Goal: Task Accomplishment & Management: Complete application form

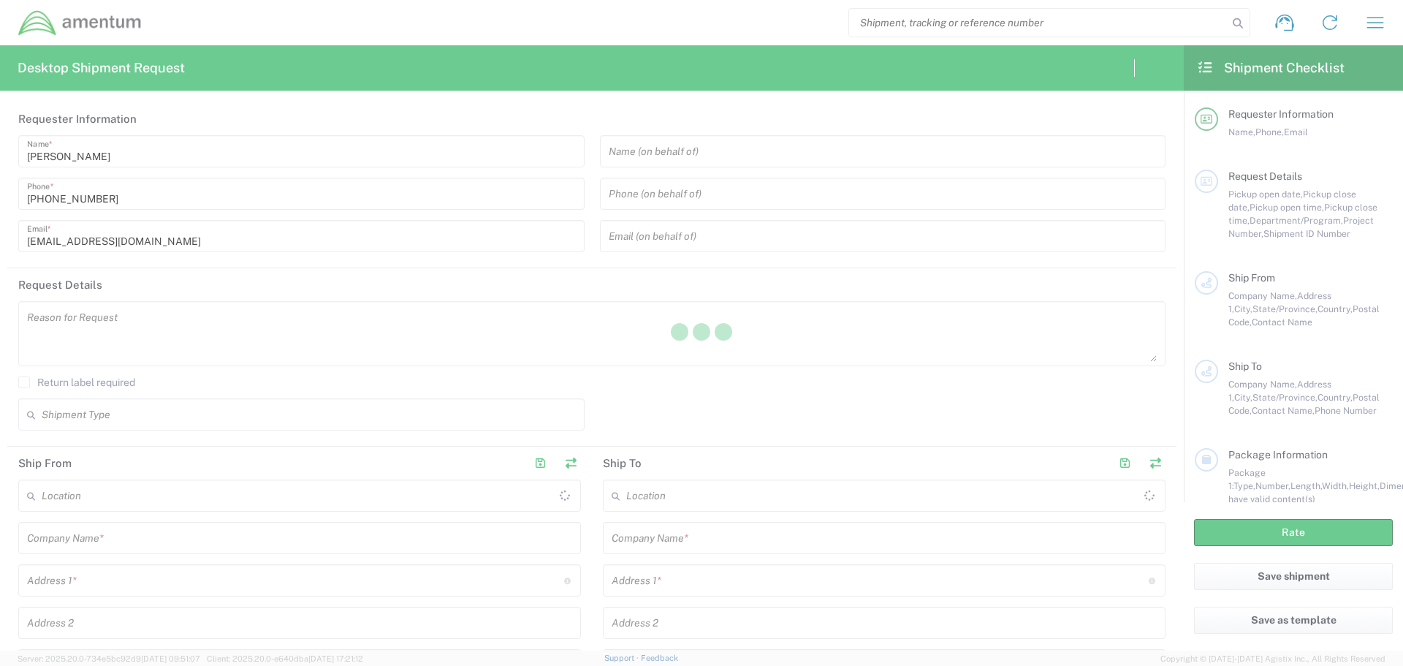
type input "United States"
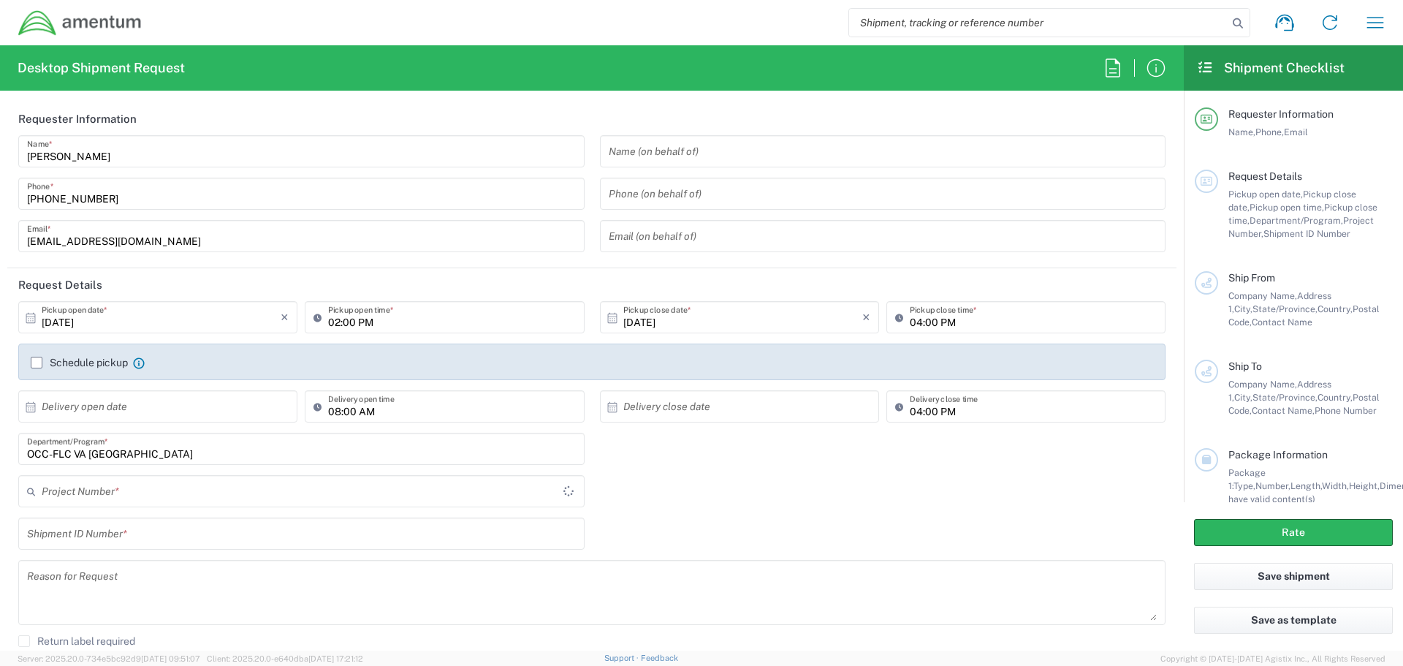
type input "OCCP.705446.FLCVA"
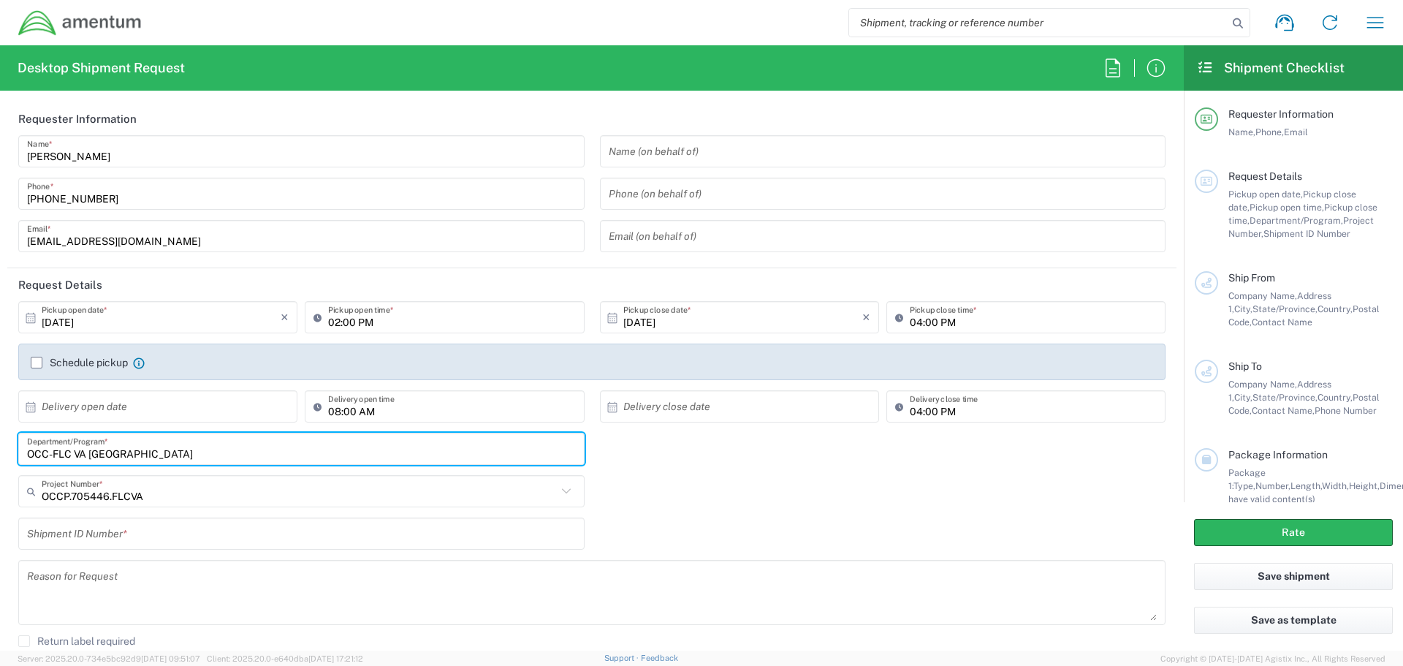
drag, startPoint x: 159, startPoint y: 455, endPoint x: 19, endPoint y: 452, distance: 139.6
click at [19, 452] on div "OCC-FLC VA LEESBURG Department/Program *" at bounding box center [301, 449] width 566 height 32
click at [167, 498] on input "text" at bounding box center [299, 492] width 515 height 26
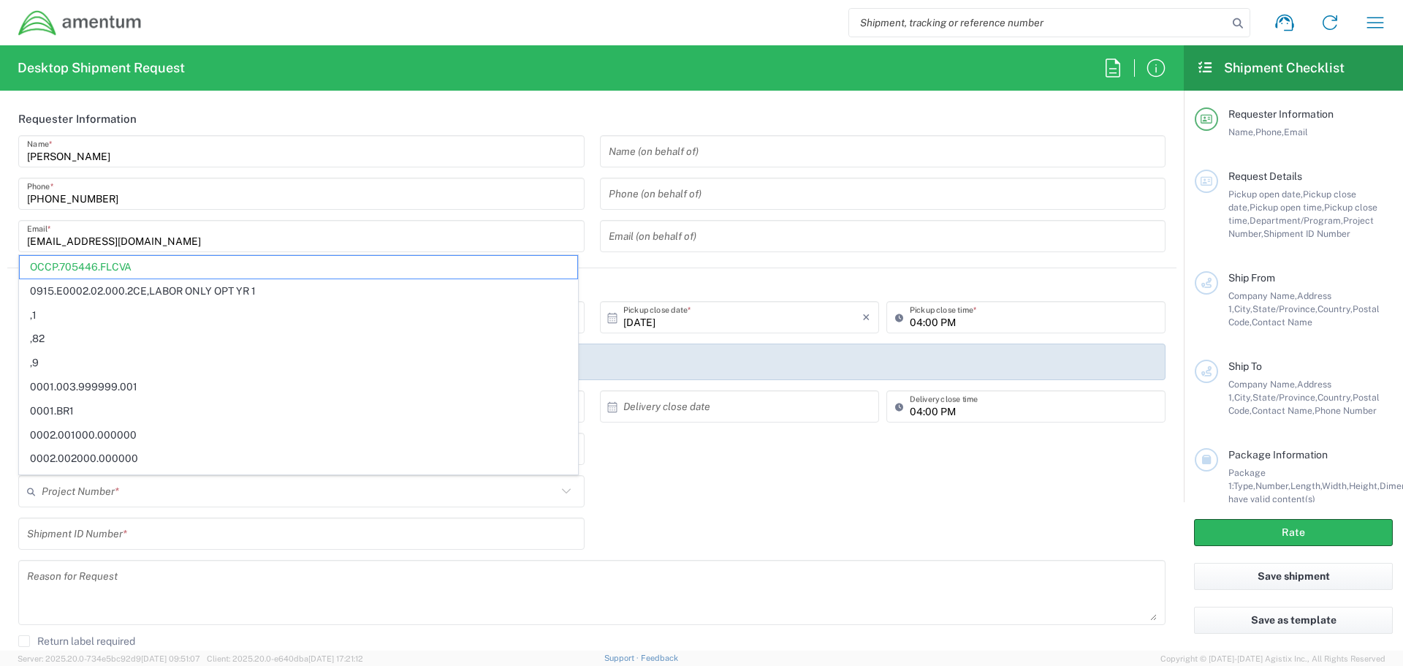
click at [735, 507] on div "Project Number * OCCP.705446.FLCVA 0915.E0002.02.000.2CE,LABOR ONLY OPT YR 1 ,1…" at bounding box center [592, 496] width 1163 height 42
type input "OCCP.705446.FLCVA"
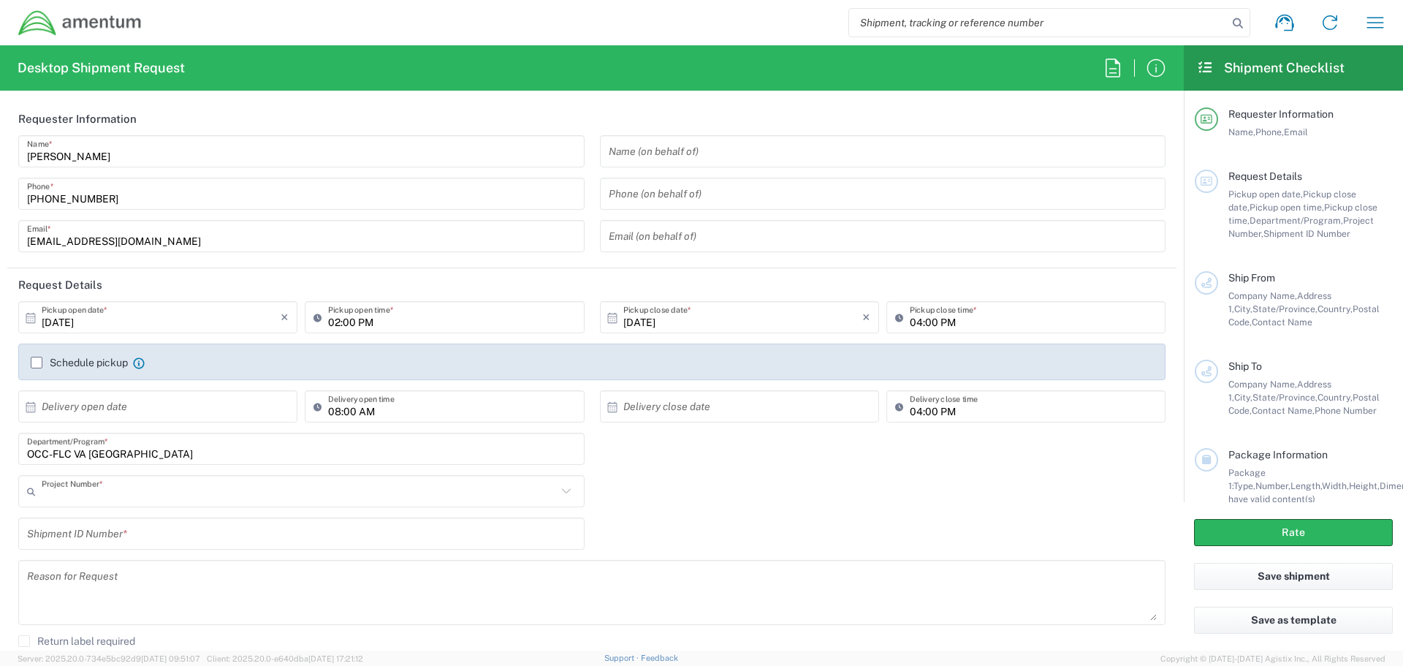
click at [198, 490] on input "text" at bounding box center [299, 492] width 515 height 26
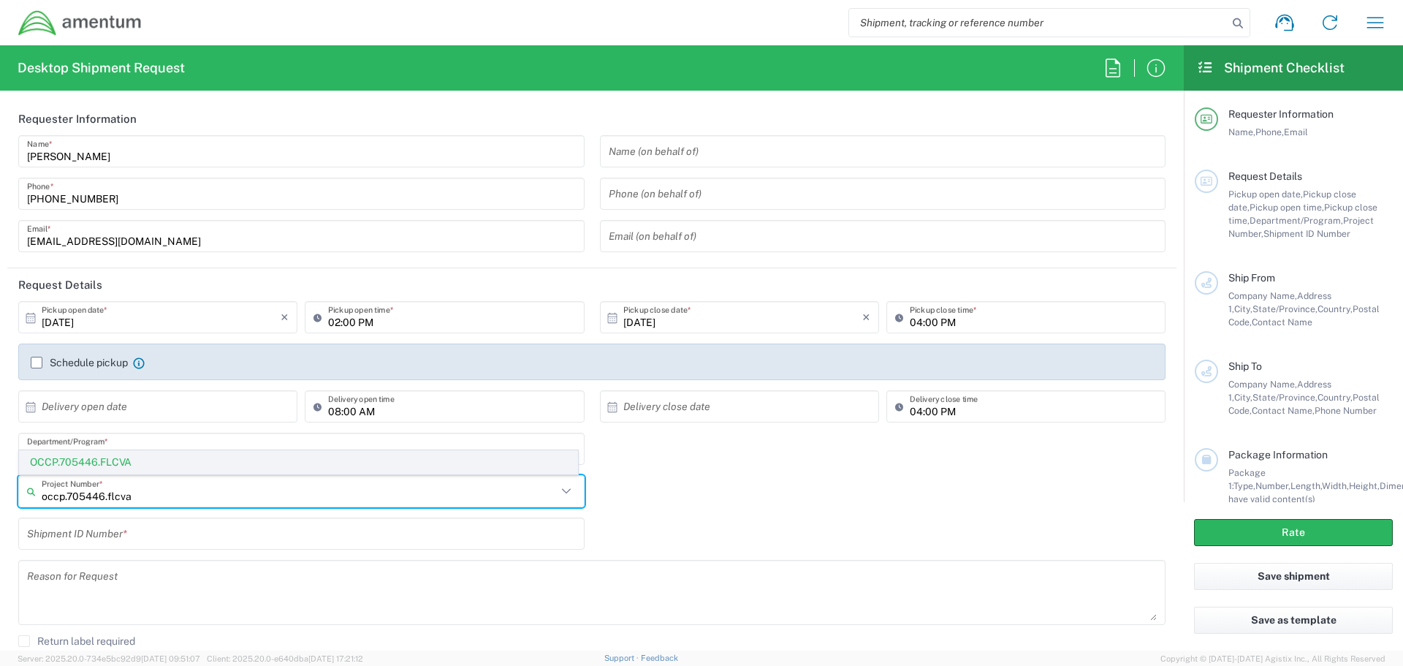
type input "occp.705446.flcva"
click at [131, 464] on span "OCCP.705446.FLCVA" at bounding box center [299, 462] width 558 height 23
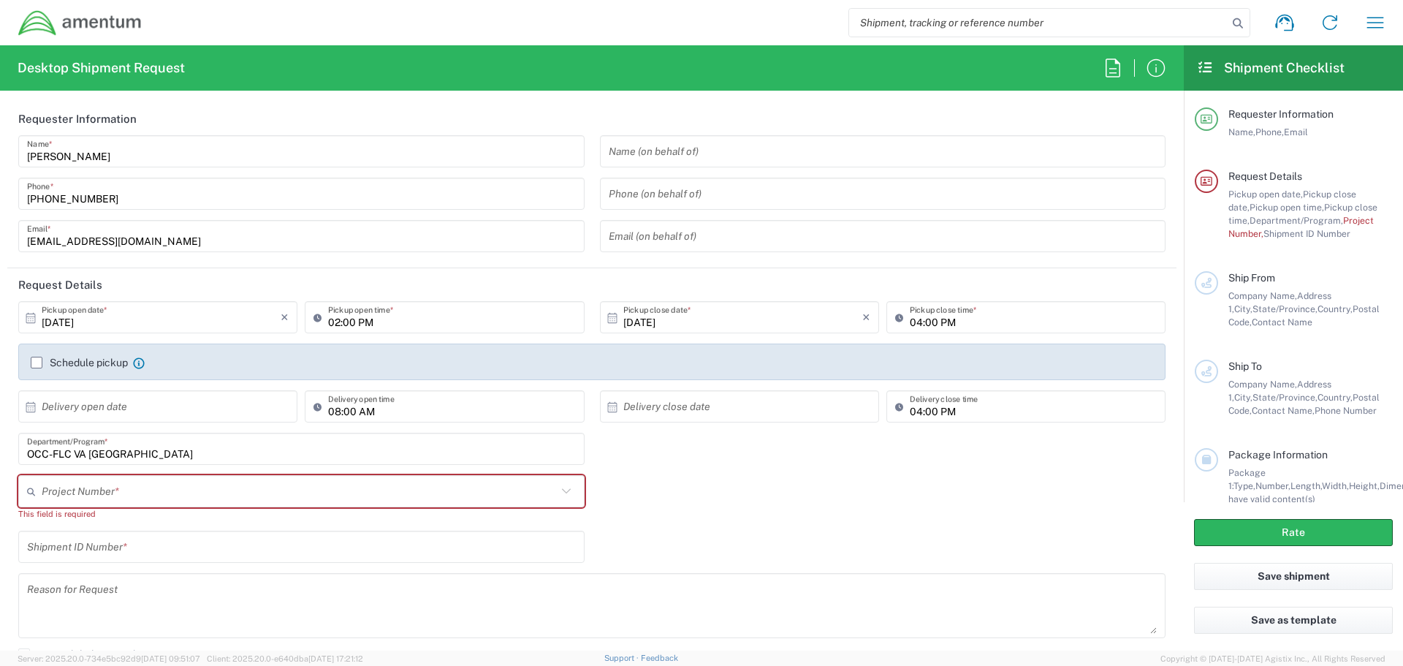
click at [170, 493] on input "text" at bounding box center [299, 492] width 515 height 26
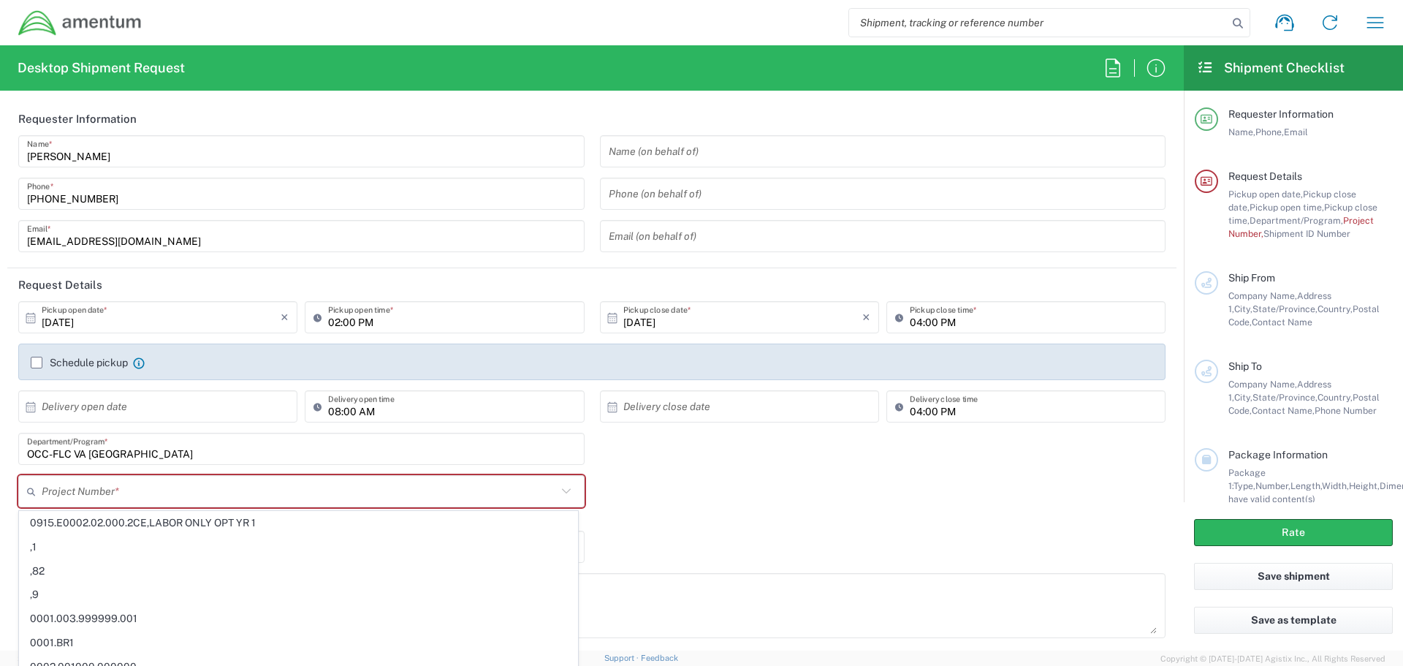
click at [751, 527] on agx-dyncorp-extra-request-details "OCC-FLC VA LEESBURG Department/Program * Project Number * 0915.E0002.02.000.2CE…" at bounding box center [592, 503] width 1163 height 140
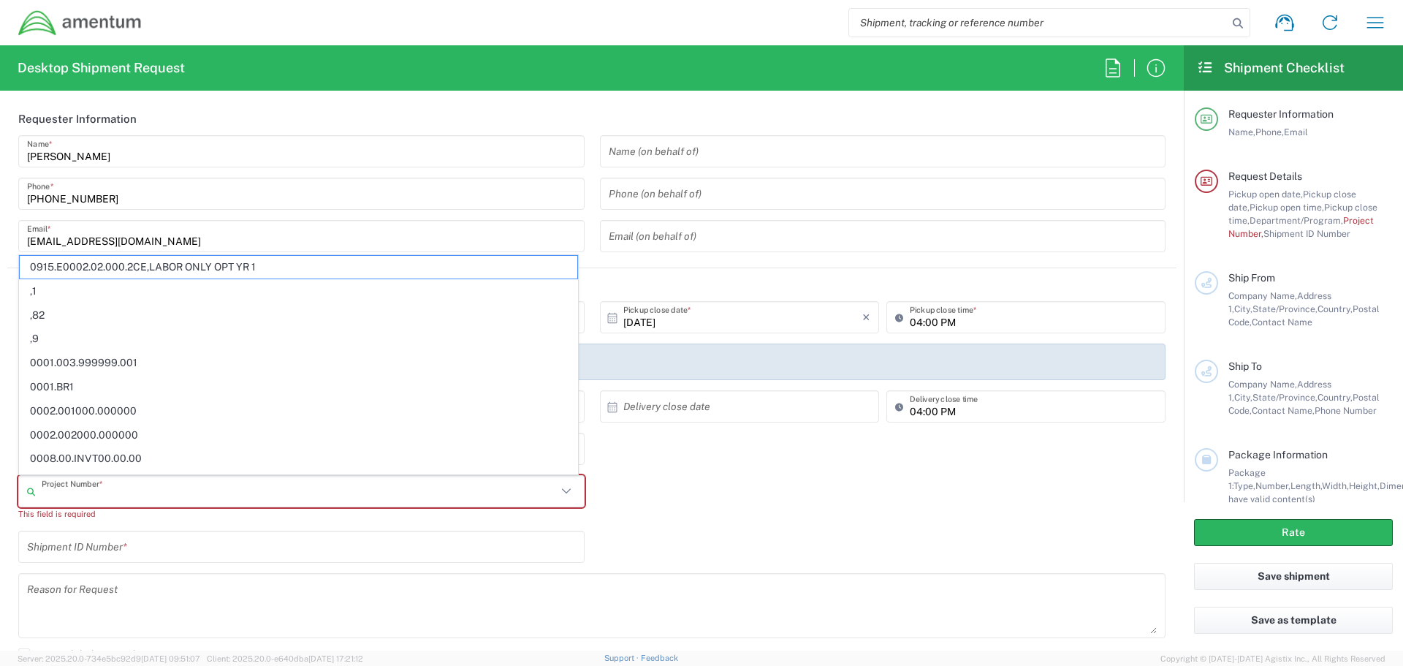
click at [384, 484] on input "text" at bounding box center [299, 492] width 515 height 26
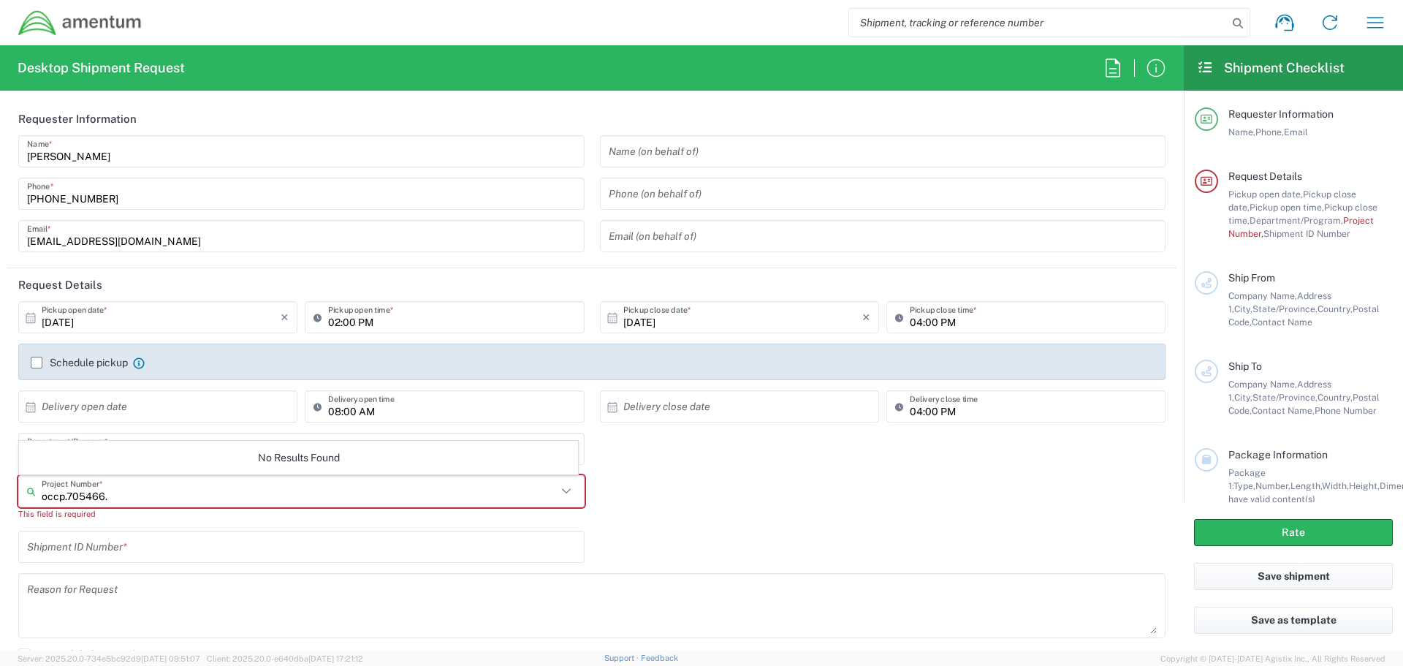
type input "occp.705466.f"
drag, startPoint x: 179, startPoint y: 482, endPoint x: 0, endPoint y: 496, distance: 179.6
click at [0, 496] on form "Requester Information Briona Madison Name * 571-531-6662 Phone * briona.madison…" at bounding box center [592, 376] width 1184 height 548
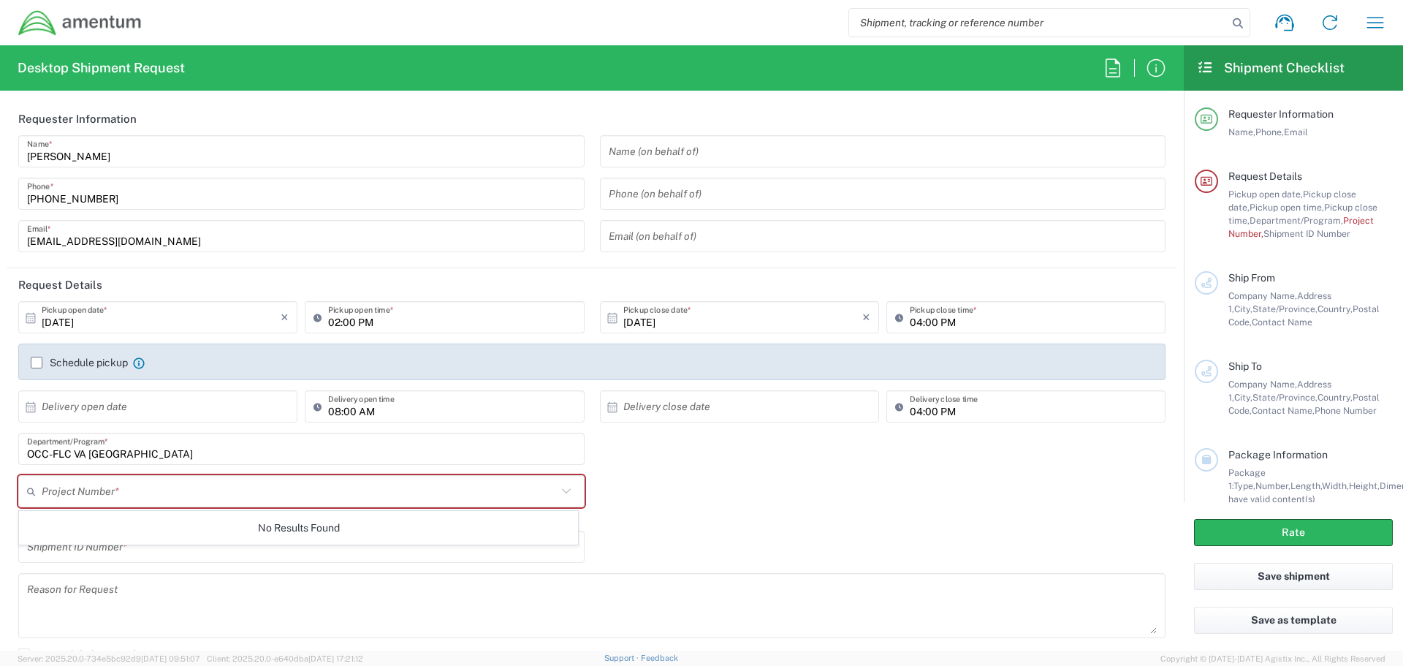
click at [838, 543] on div "Shipment ID Number *" at bounding box center [592, 552] width 1163 height 42
drag, startPoint x: 886, startPoint y: 488, endPoint x: 862, endPoint y: 498, distance: 26.5
click at [884, 492] on div "Project Number * No Results Found This field is required" at bounding box center [592, 503] width 1163 height 56
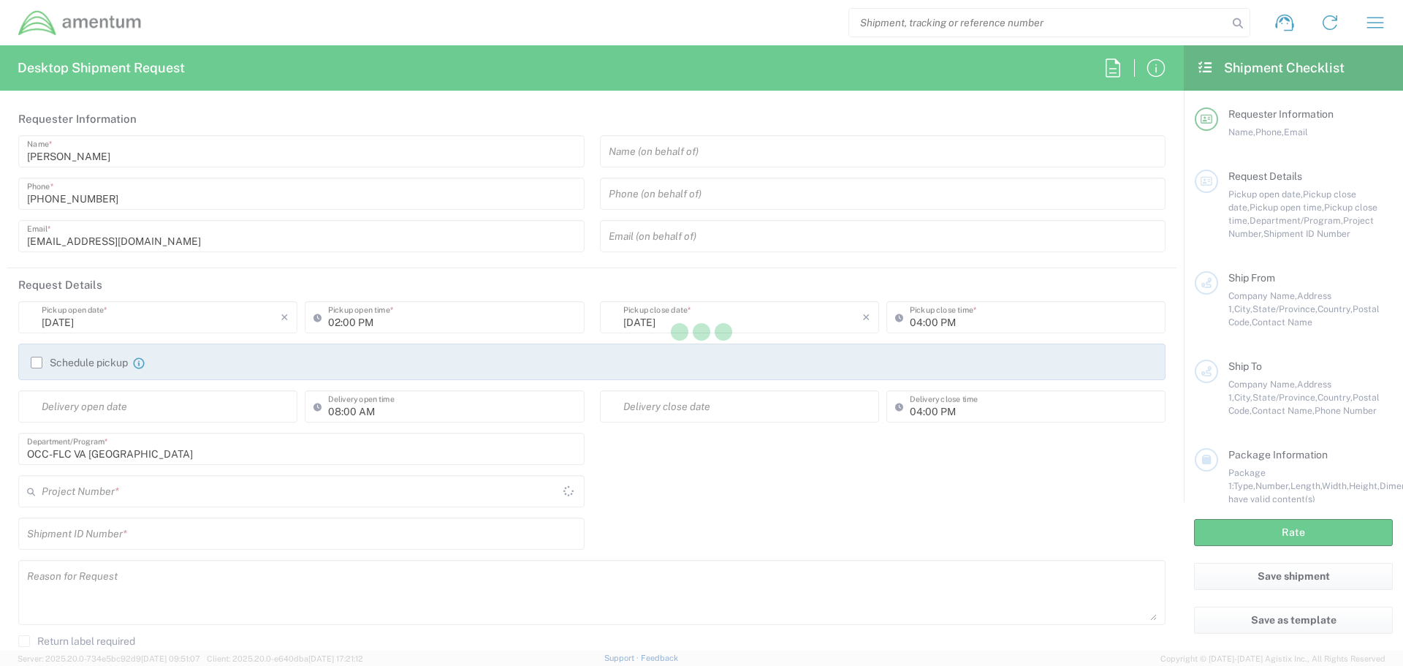
type input "United States"
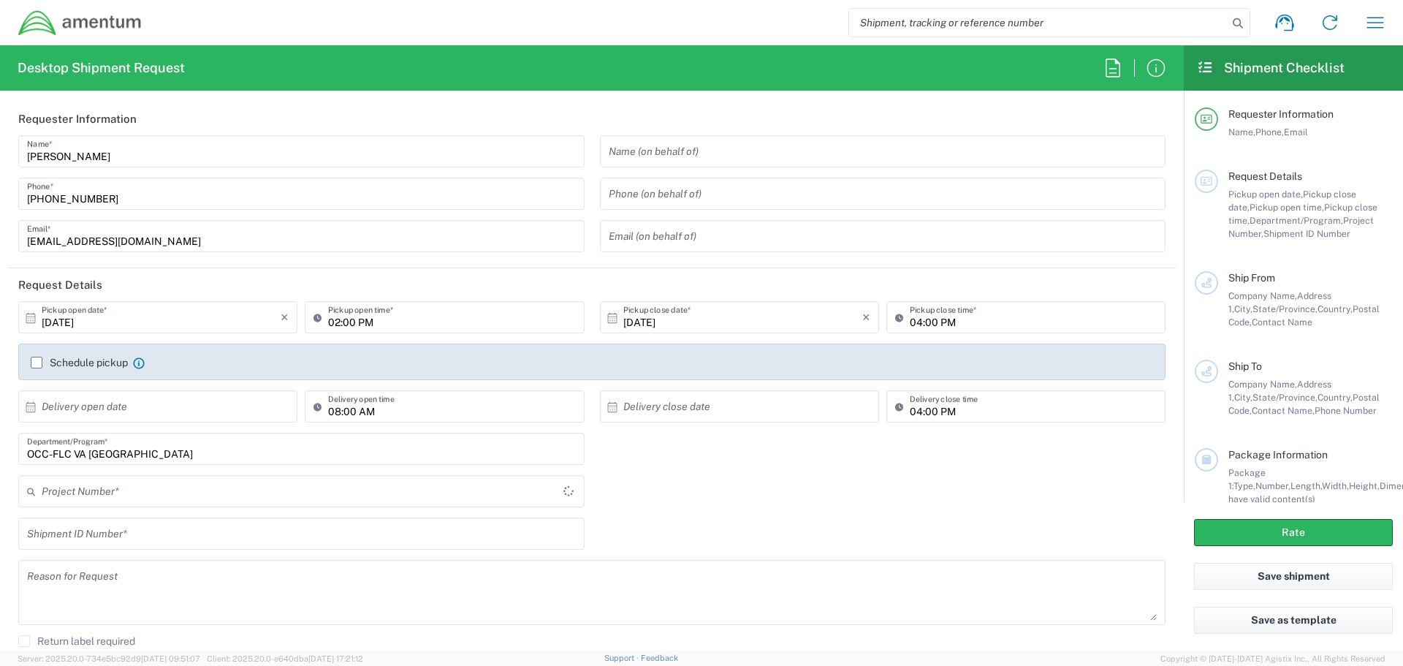
type input "OCCP.705446.FLCVA"
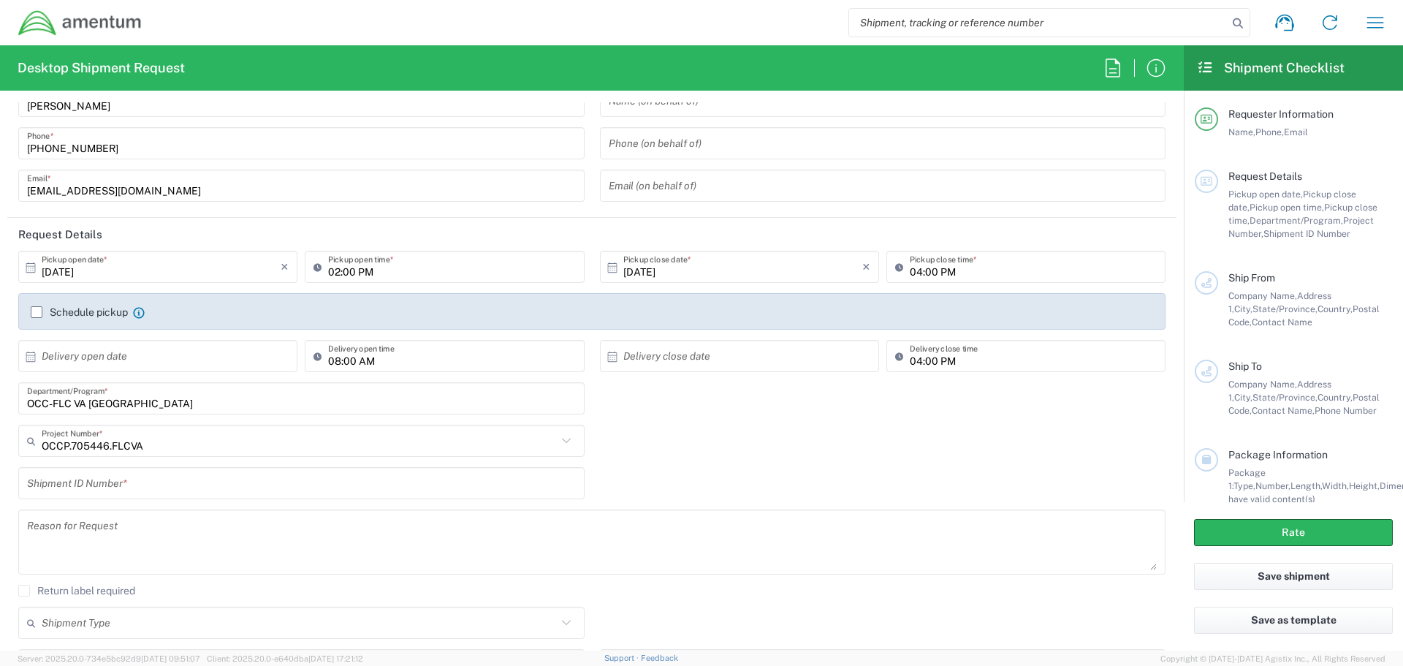
scroll to position [73, 0]
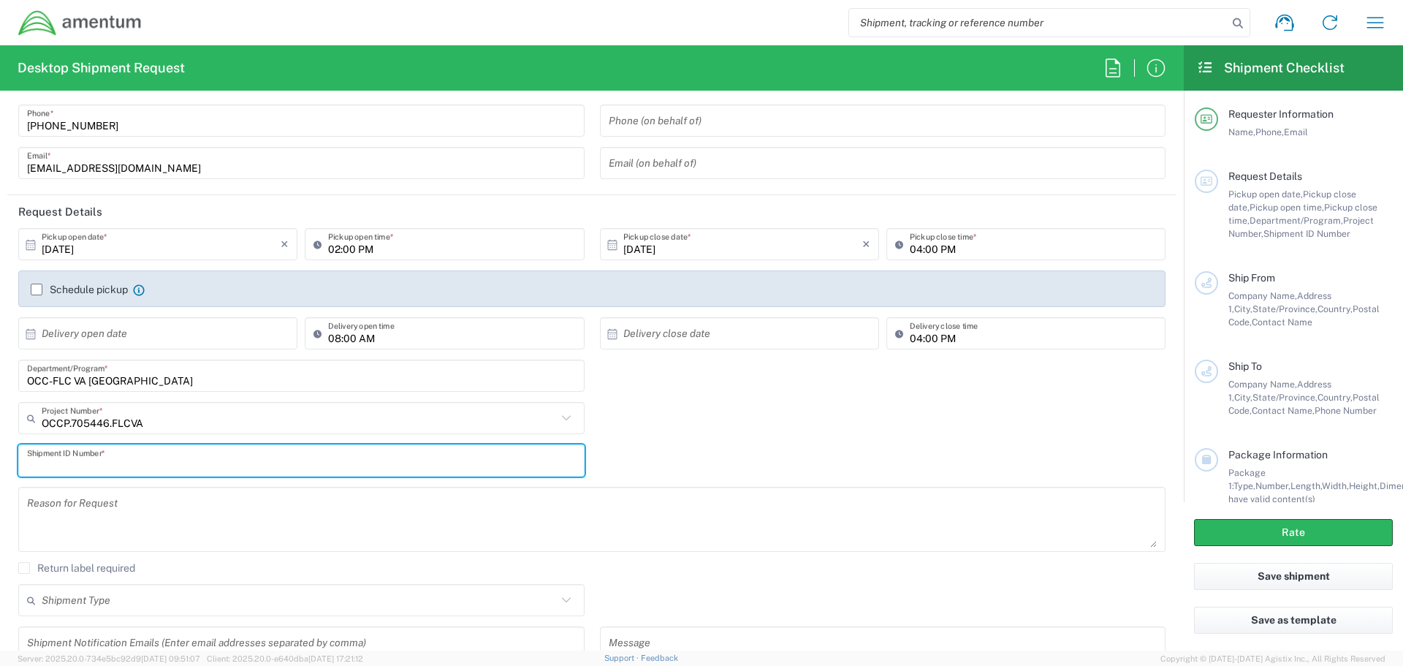
click at [116, 461] on input "text" at bounding box center [301, 461] width 549 height 26
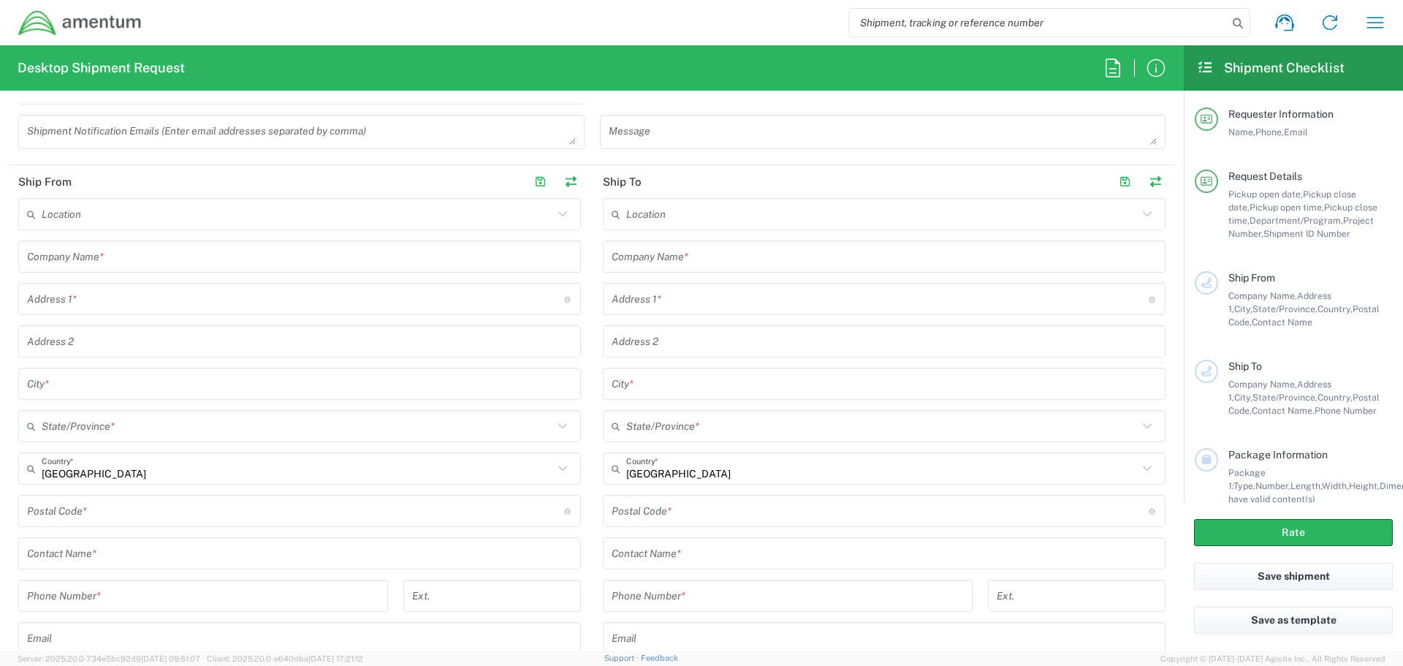
scroll to position [658, 0]
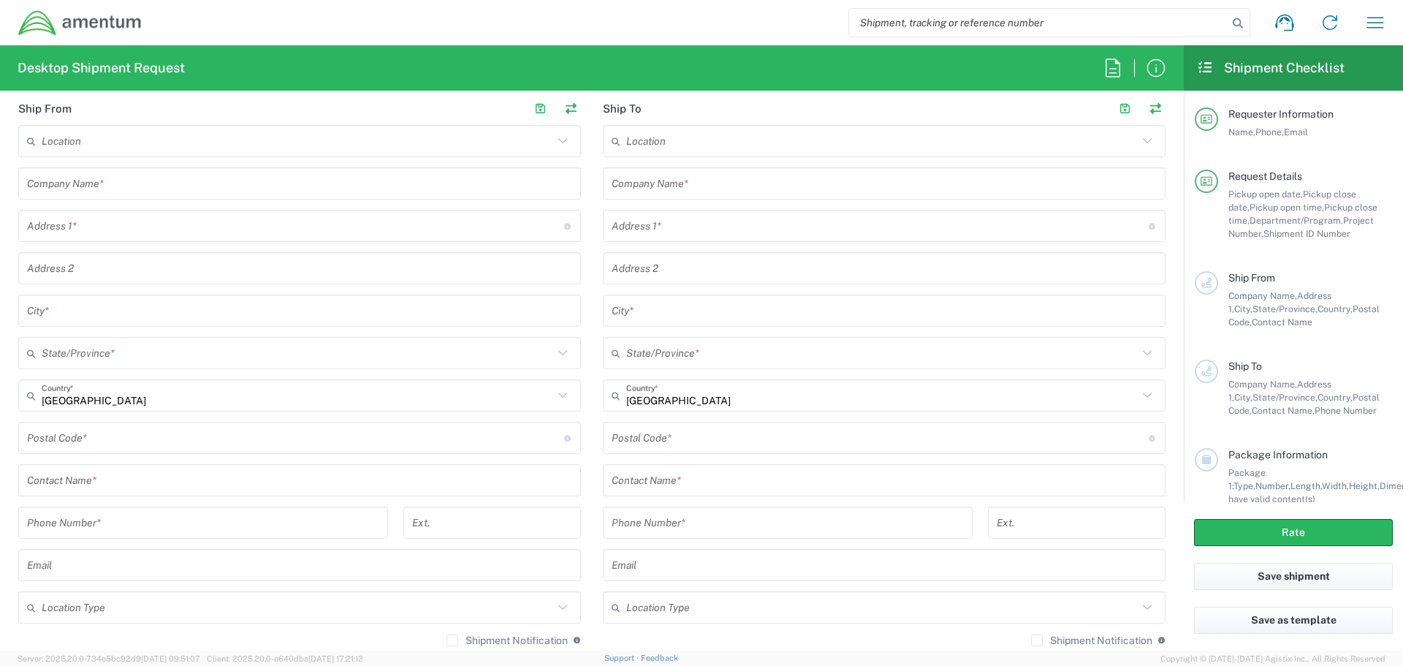
type input "1"
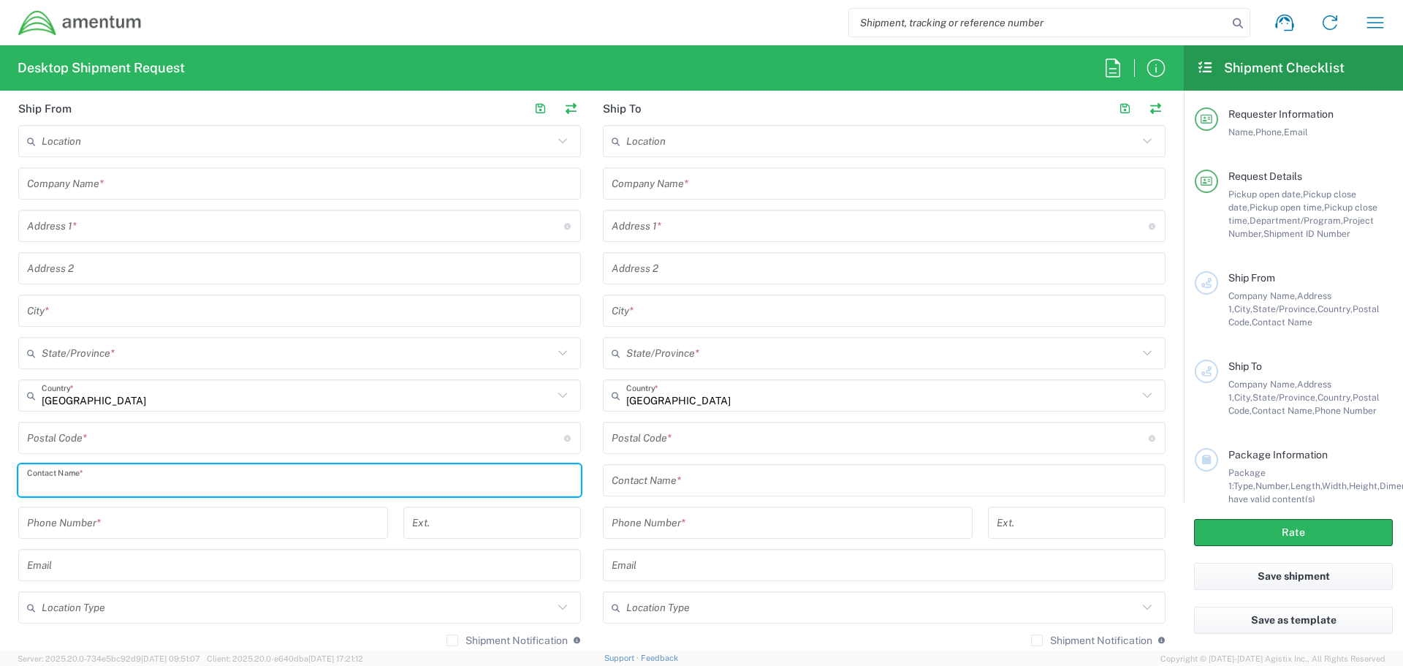
click at [175, 483] on input "text" at bounding box center [299, 481] width 545 height 26
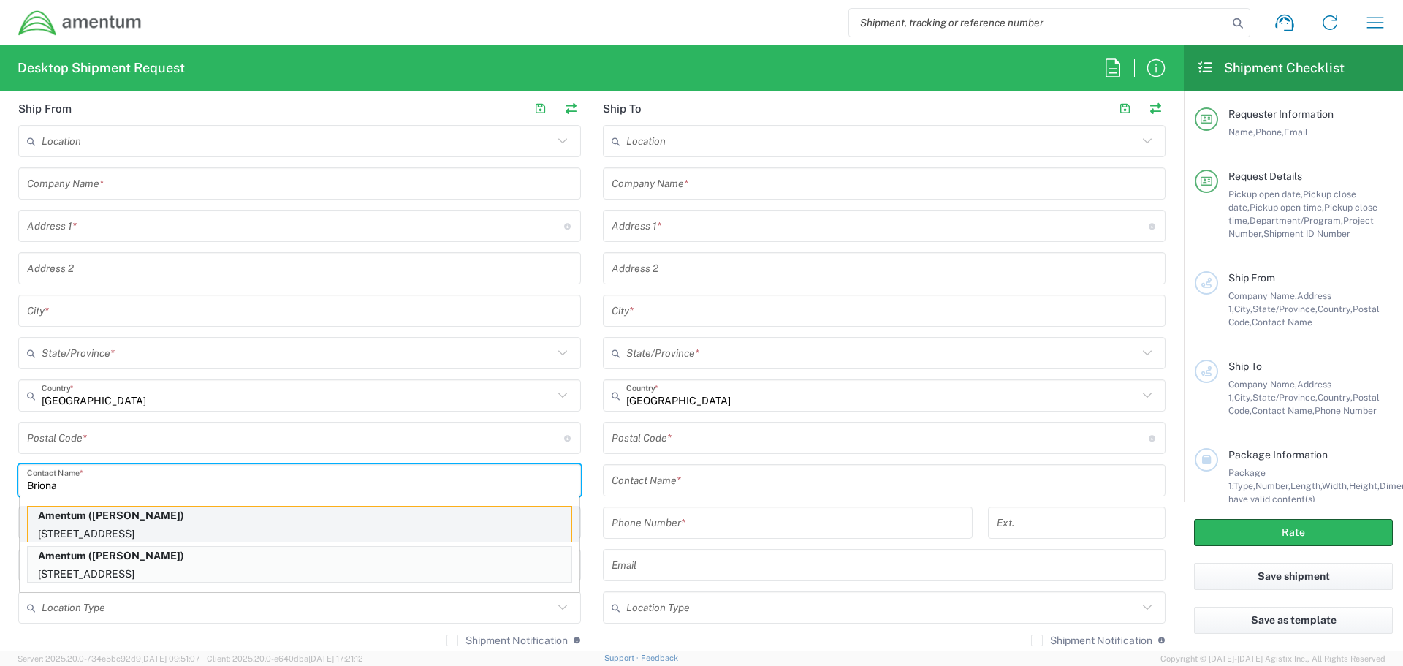
type input "Briona"
click at [253, 524] on p "Amentum (Briona Madison)" at bounding box center [300, 516] width 544 height 18
type input "Amentum"
type input "7799 Leesburg Pike"
type input "Suite 300N"
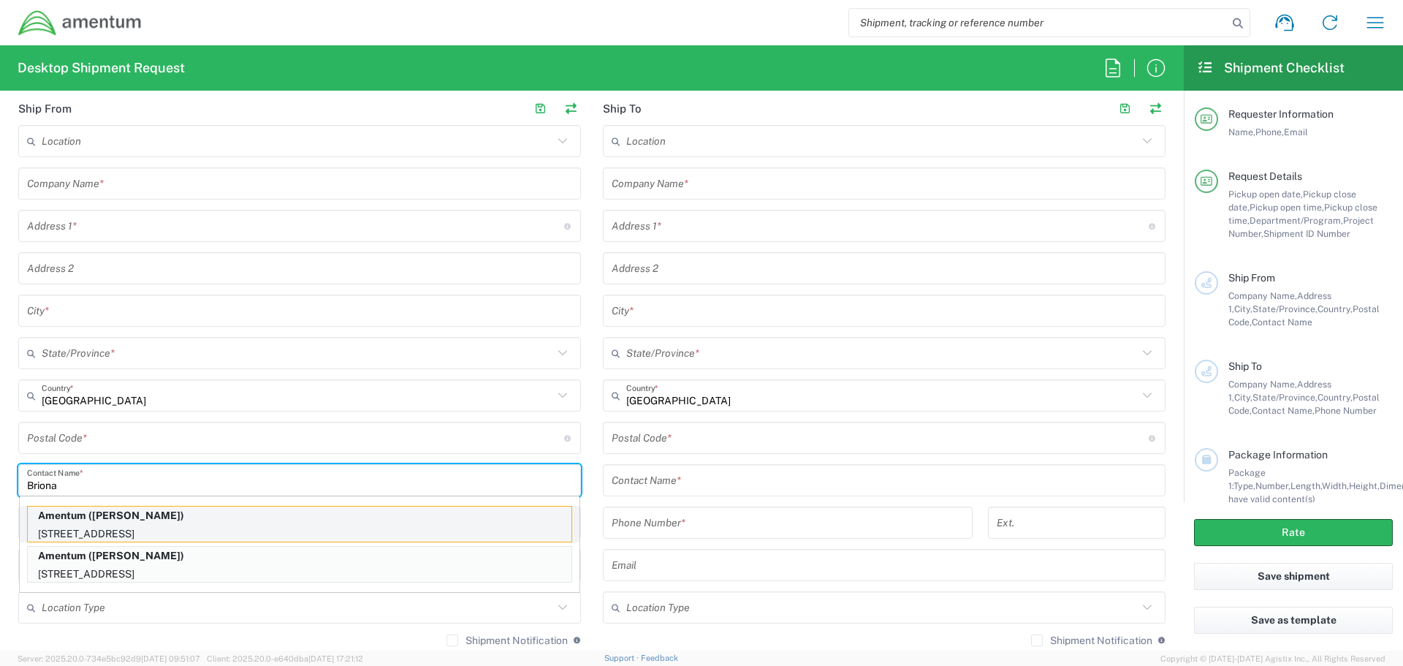
type input "Falls Church"
type input "Virginia"
type input "22043"
type input "Briona Madison"
type input "5715316662"
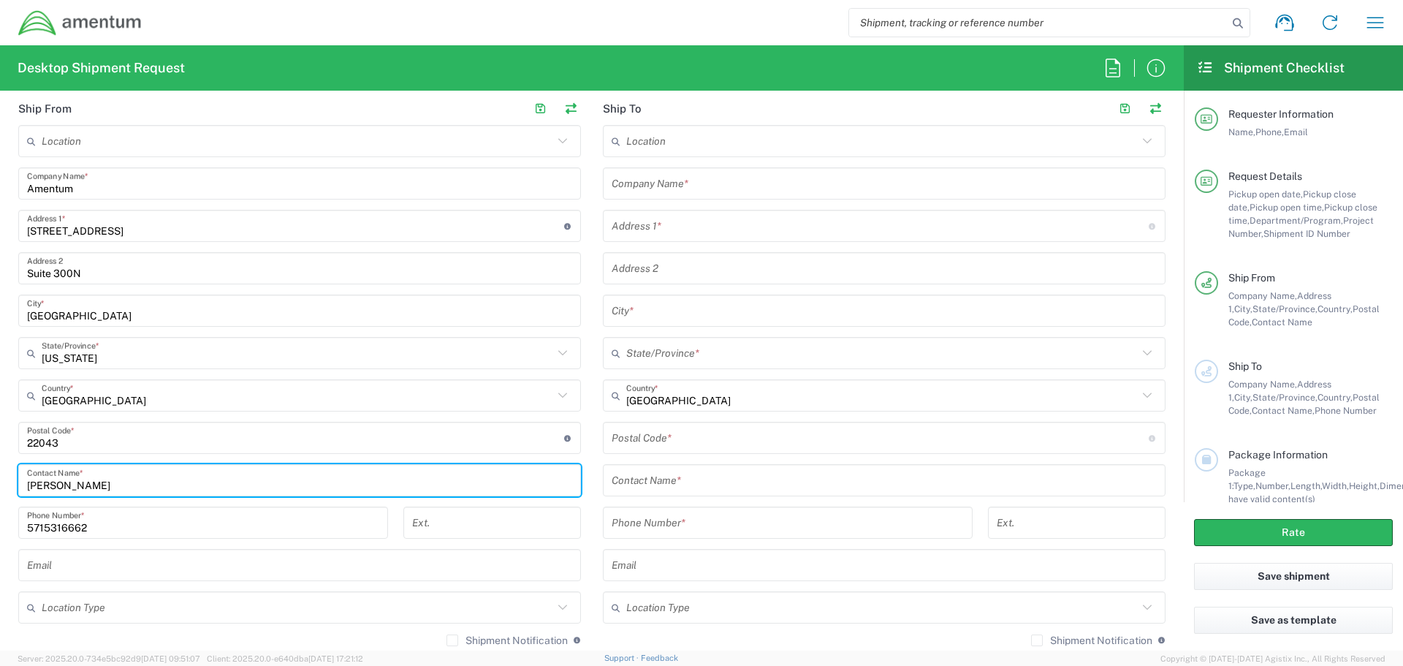
click at [697, 484] on input "text" at bounding box center [884, 481] width 545 height 26
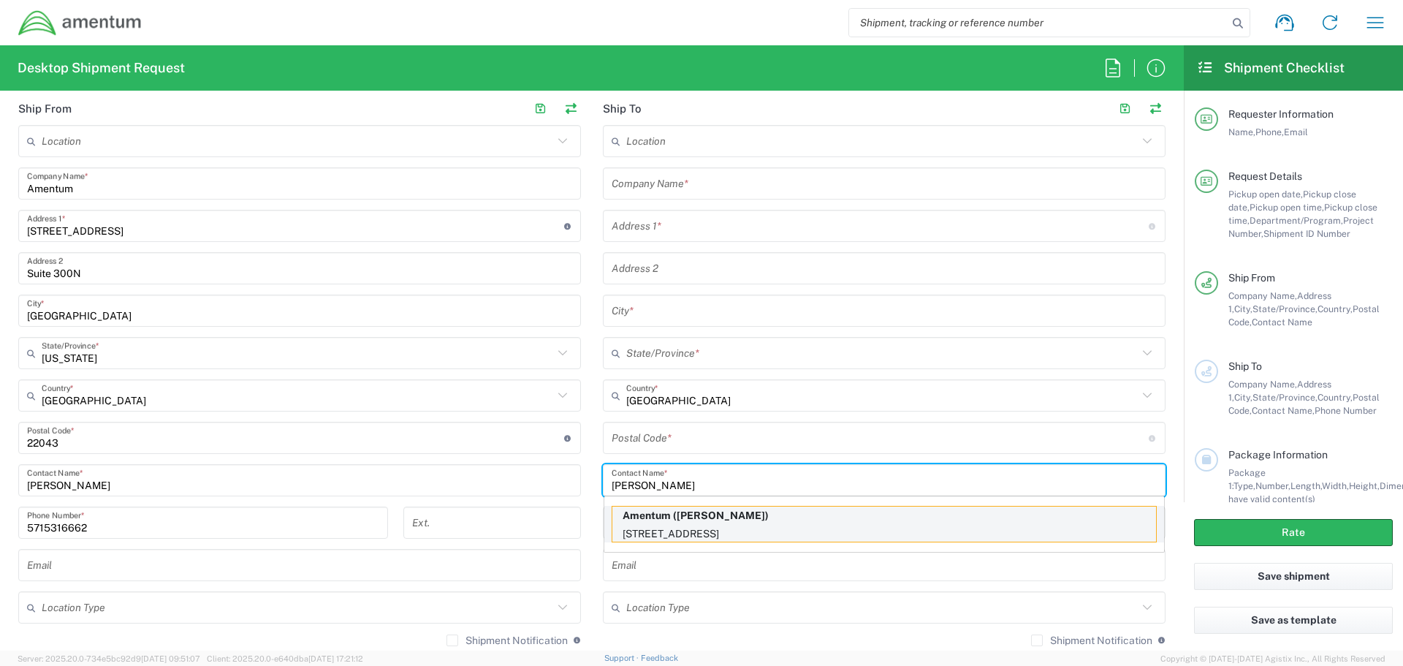
type input "Elisa"
click at [847, 526] on p "2551 Dulles View Drive, Suite 700, Herndon, VA, 20171, US" at bounding box center [885, 534] width 544 height 18
type input "Amentum"
type input "2551 Dulles View Drive"
type input "Suite 700"
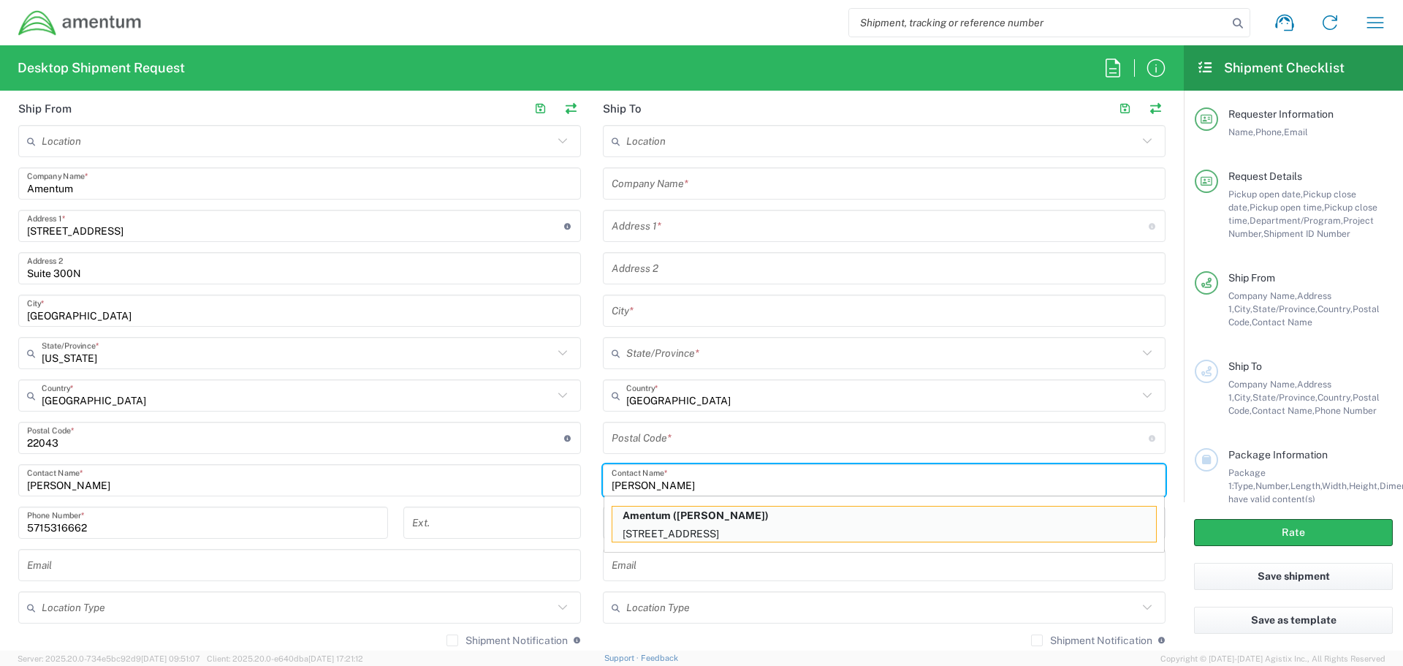
type input "Herndon"
type input "Virginia"
type input "20171"
type input "Elisa Meidenbauer"
type input "703-817-4800"
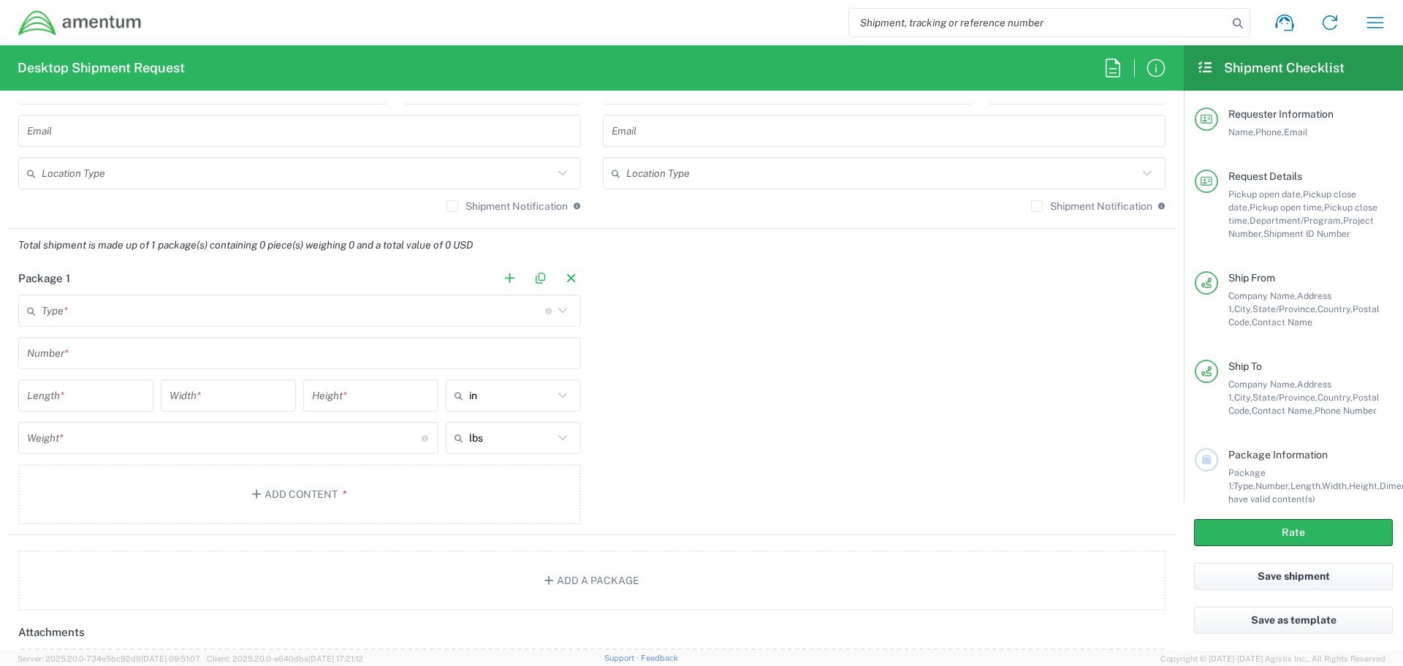
scroll to position [1096, 0]
click at [432, 311] on input "text" at bounding box center [294, 307] width 504 height 26
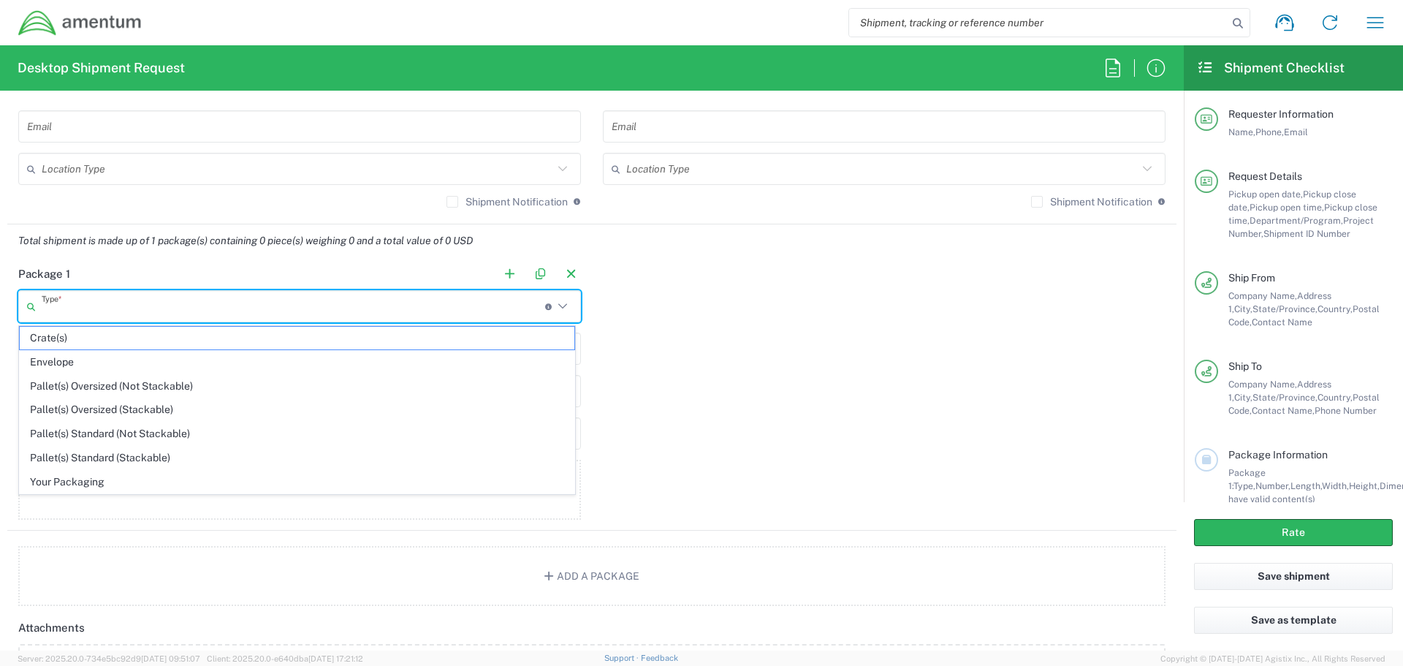
click at [64, 364] on span "Envelope" at bounding box center [297, 362] width 555 height 23
type input "Envelope"
type input "1"
type input "9.5"
type input "12.5"
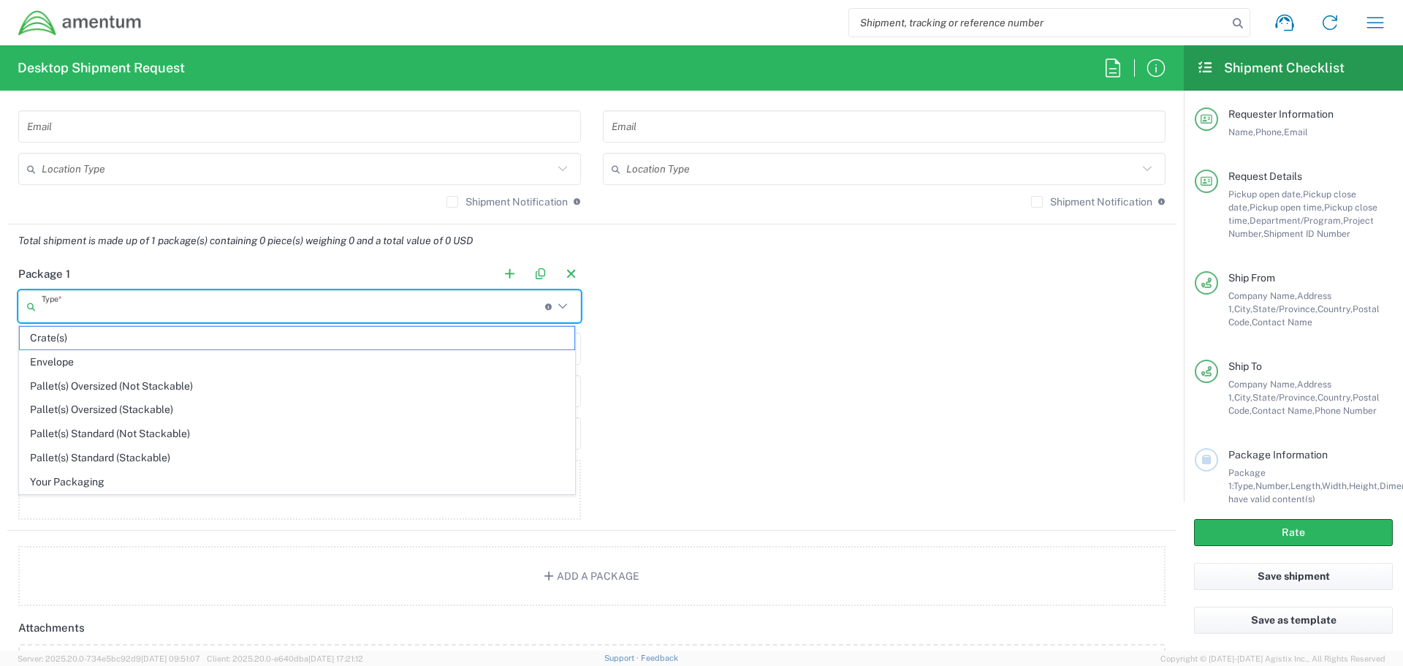
type input "0.25"
type input "1"
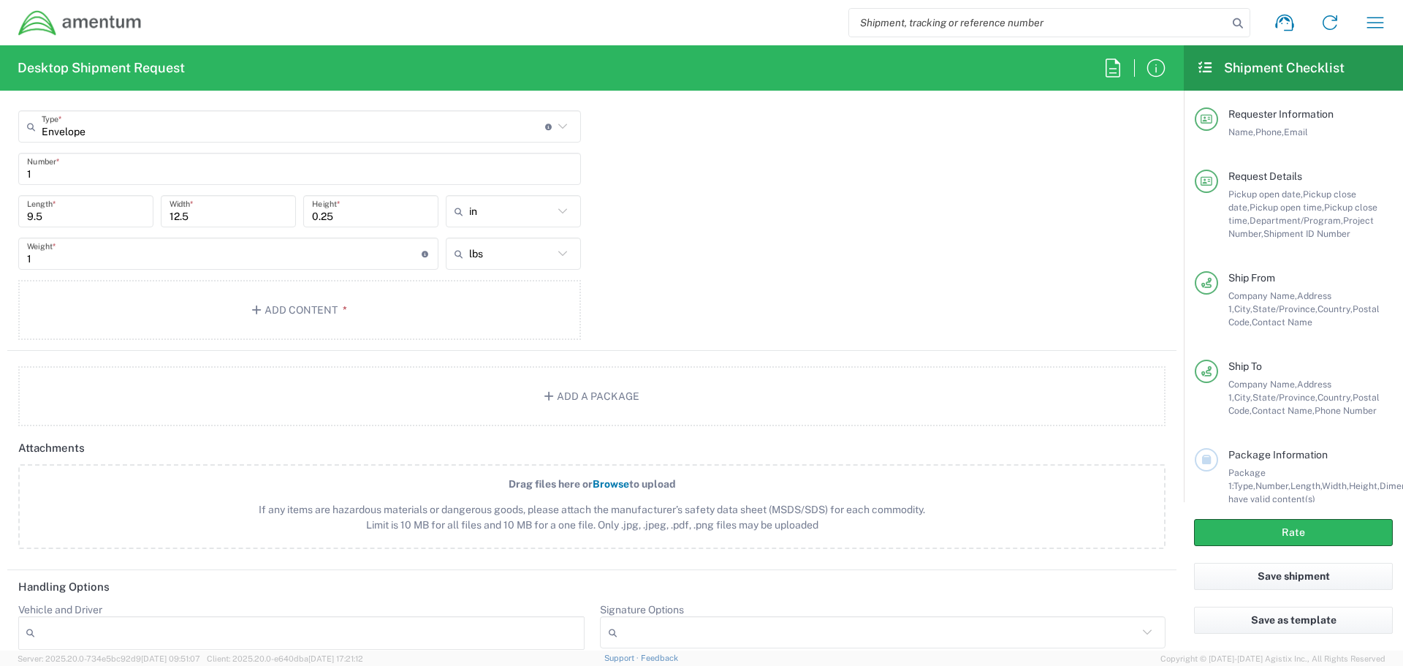
scroll to position [1243, 0]
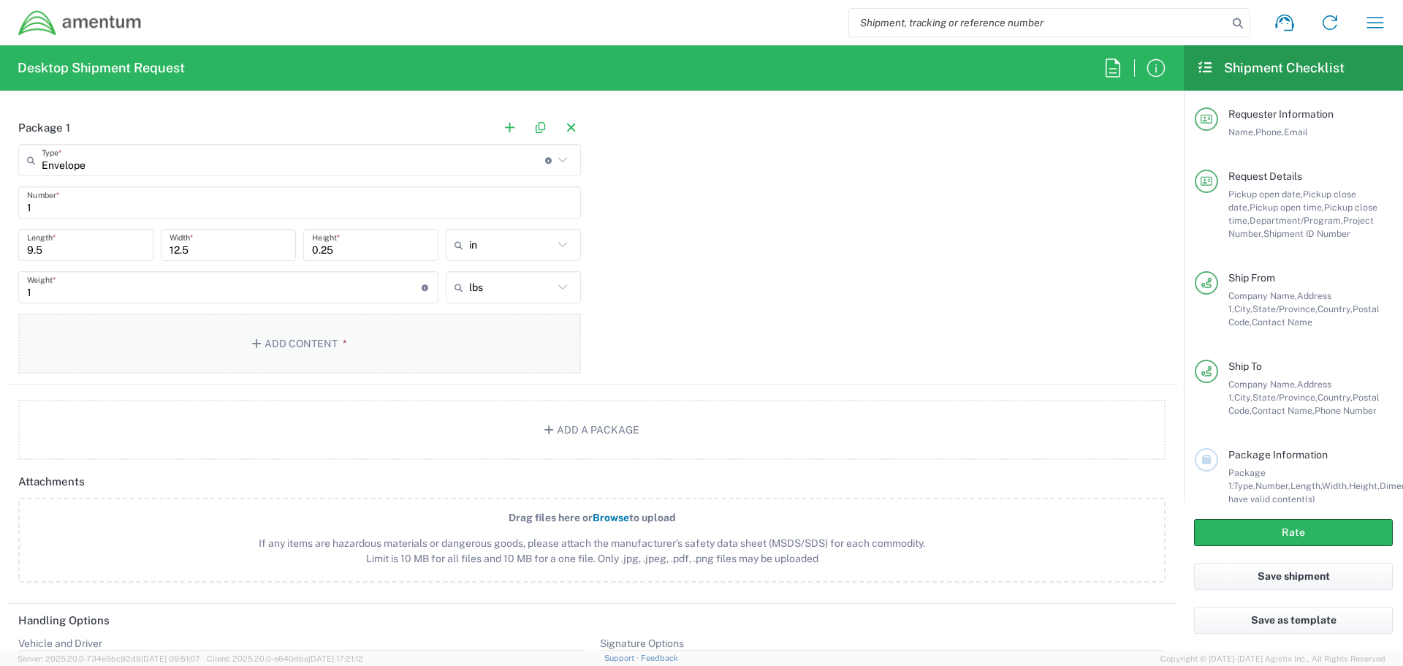
click at [266, 340] on button "Add Content *" at bounding box center [299, 344] width 563 height 60
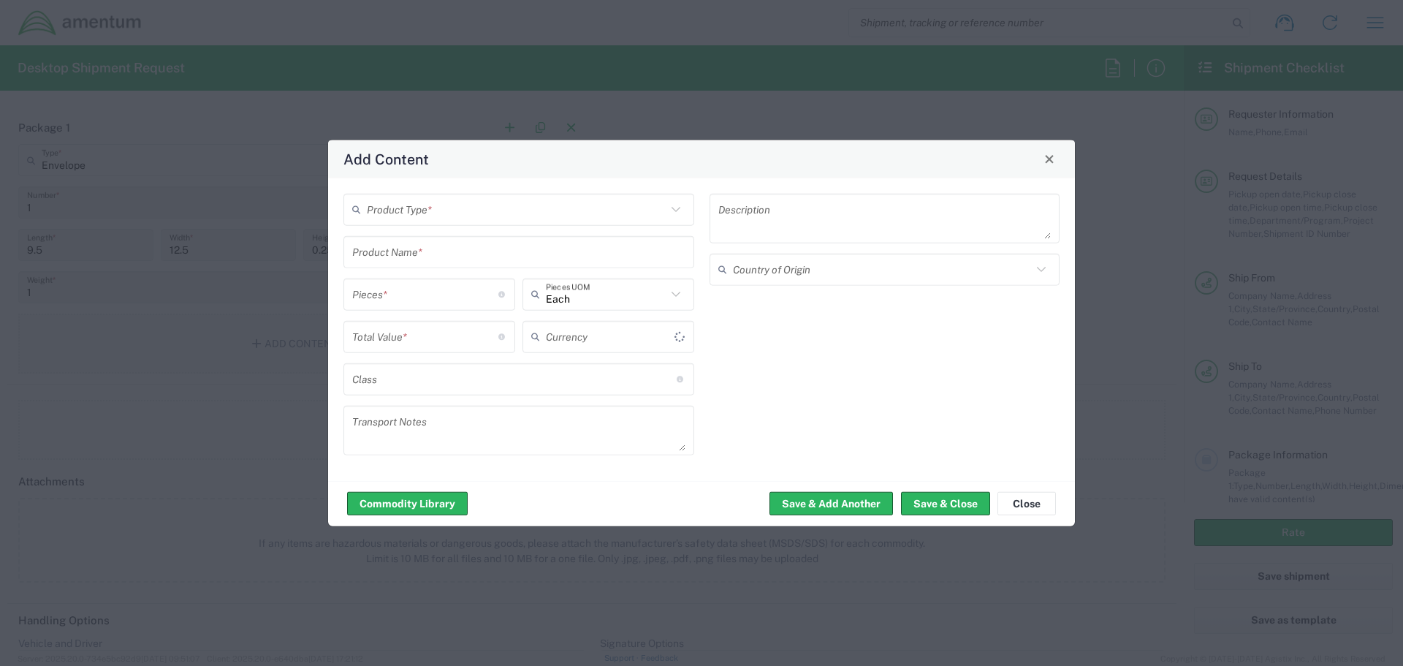
type input "US Dollar"
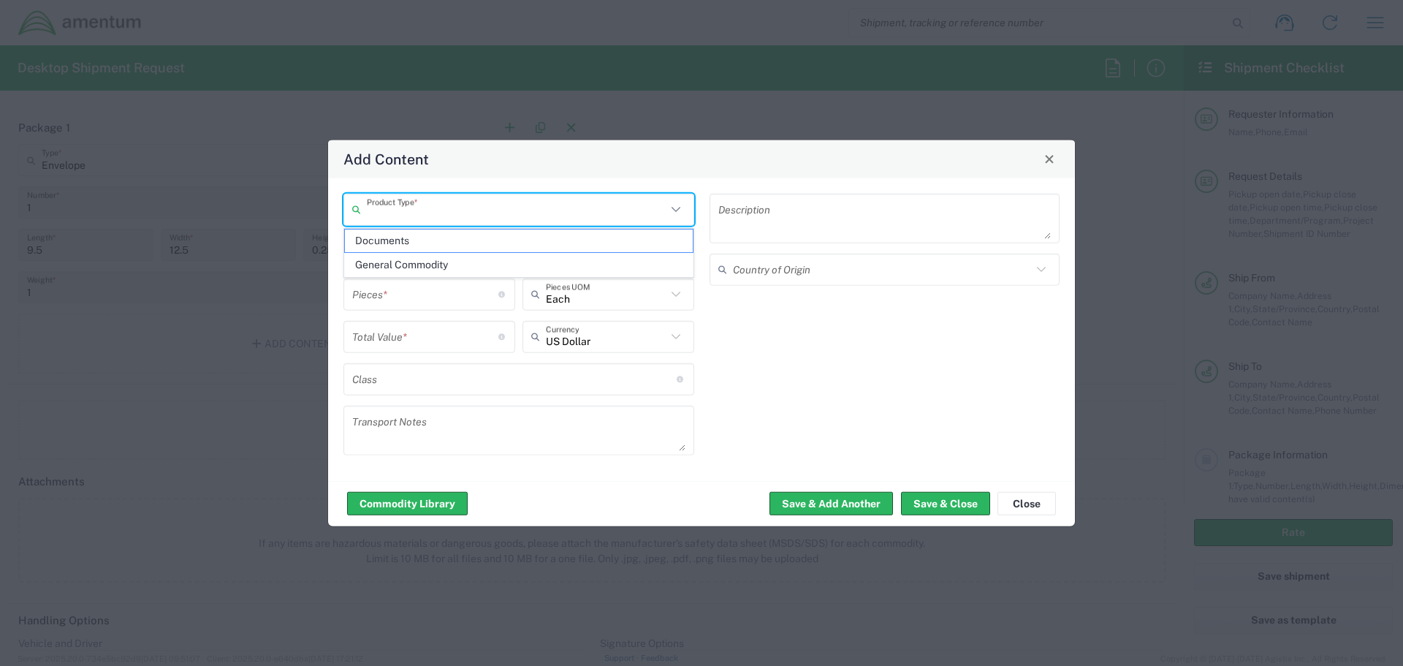
click at [512, 213] on input "text" at bounding box center [517, 210] width 300 height 26
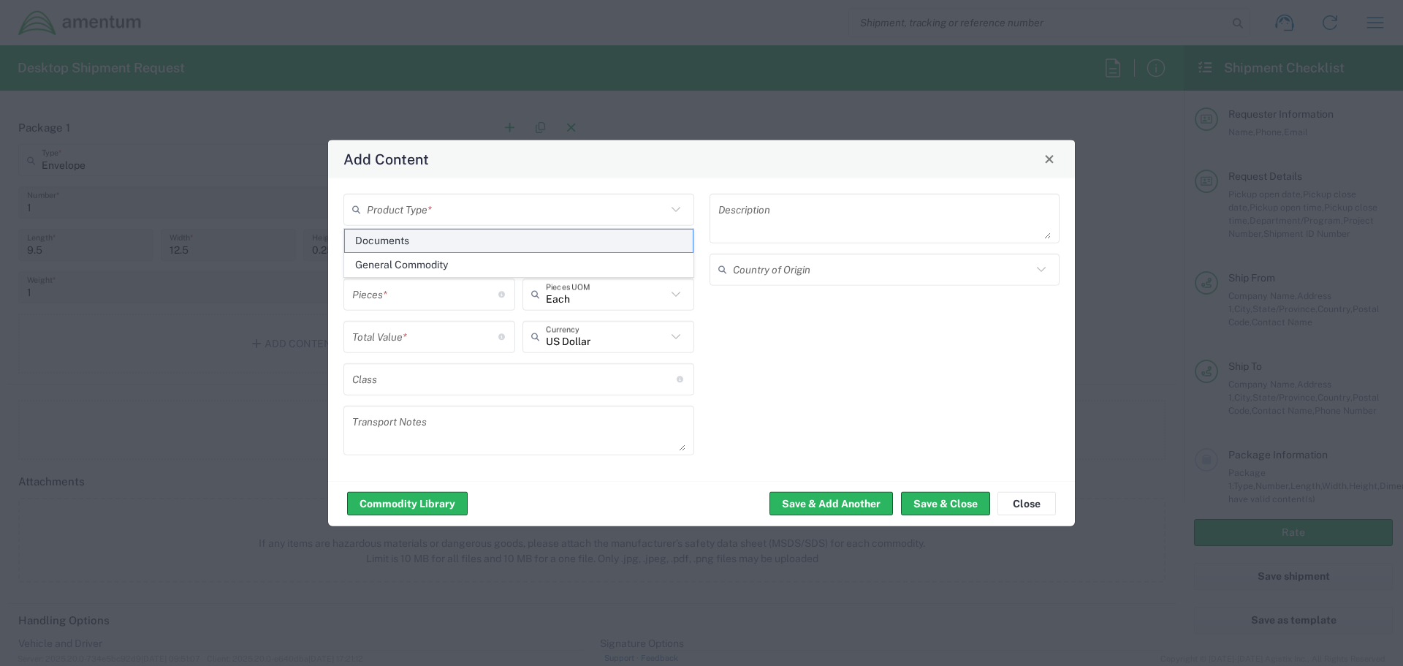
click at [407, 242] on span "Documents" at bounding box center [519, 241] width 348 height 23
type input "Documents"
type input "1"
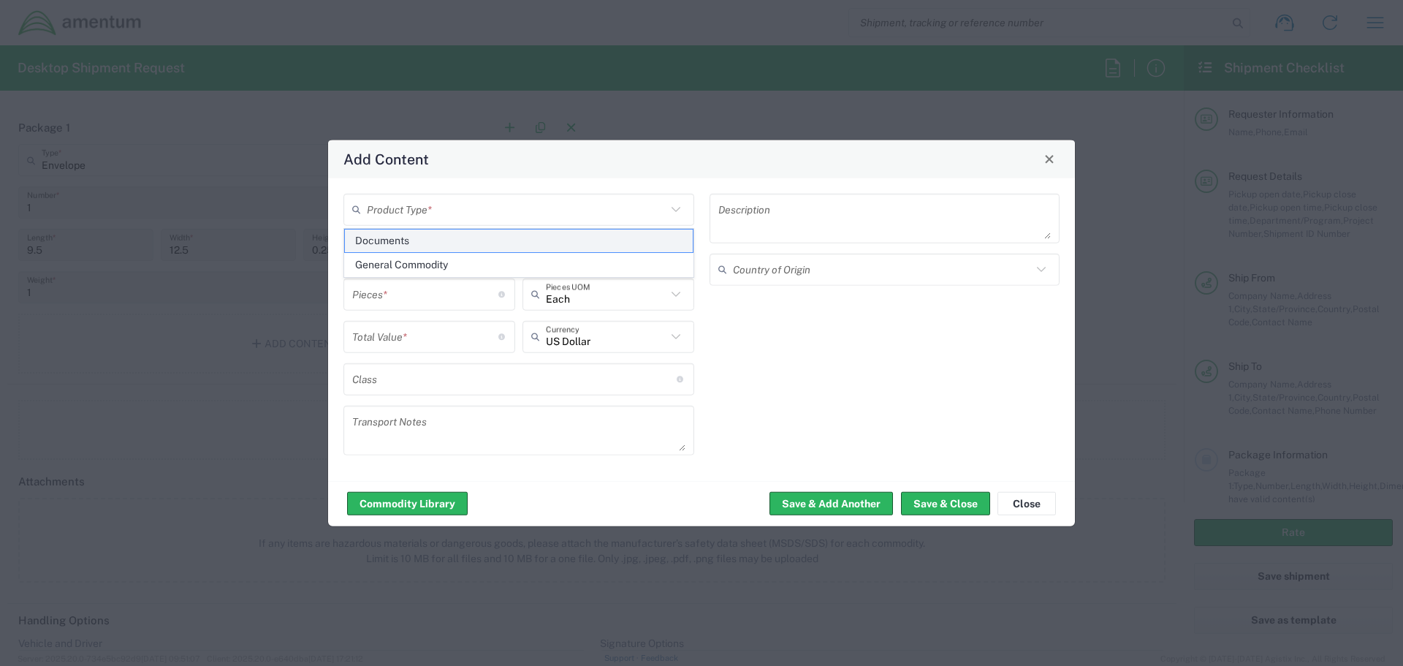
type textarea "Documents"
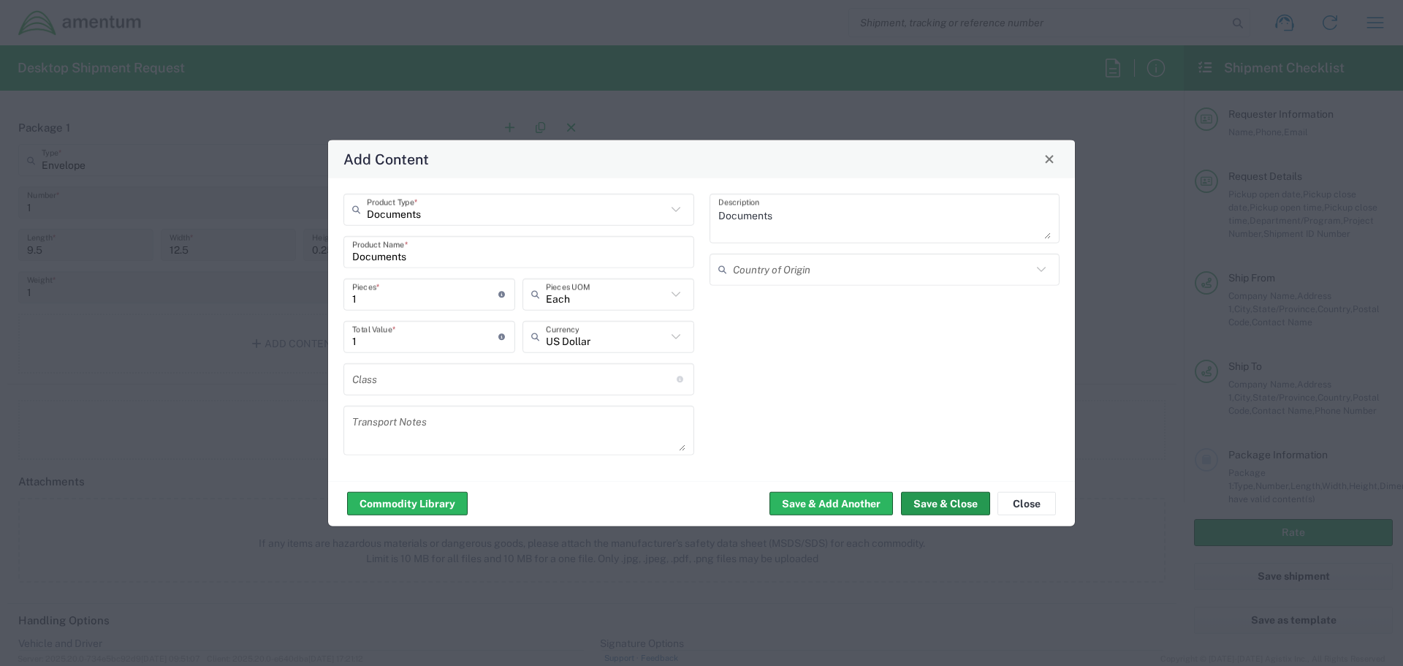
click at [947, 504] on button "Save & Close" at bounding box center [945, 503] width 89 height 23
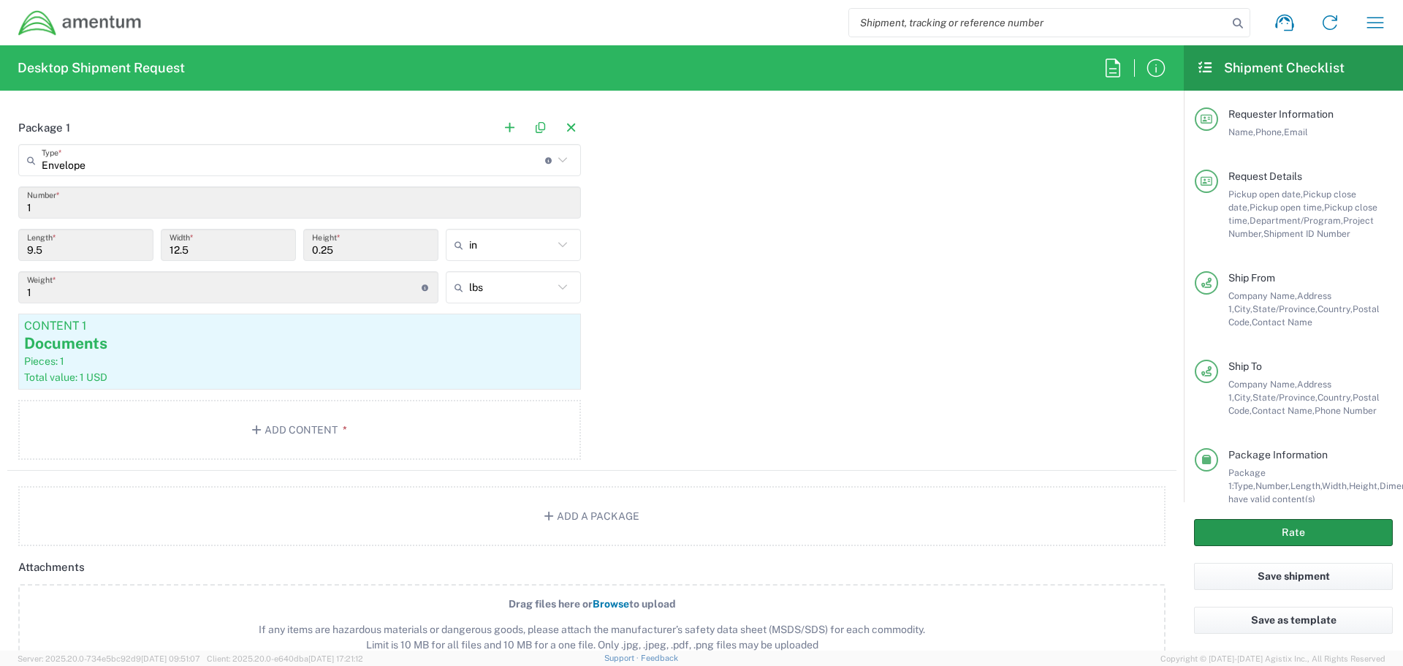
click at [1259, 533] on button "Rate" at bounding box center [1293, 532] width 199 height 27
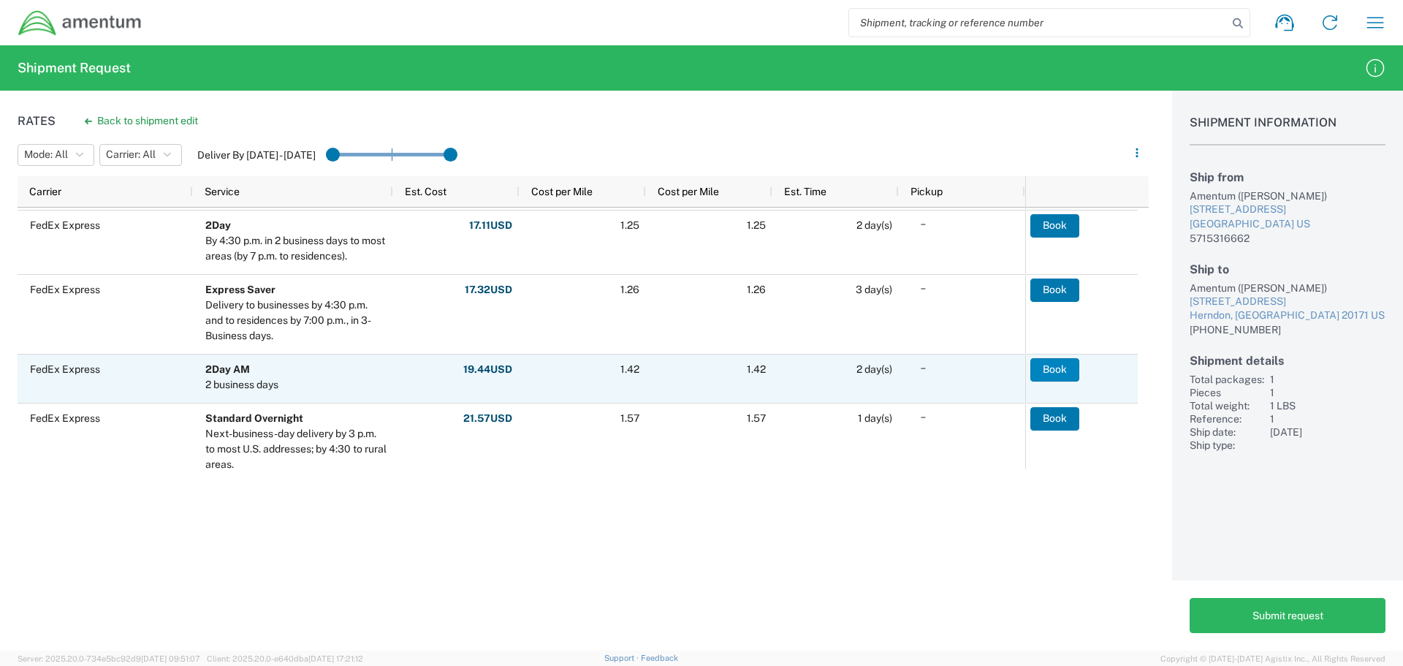
click at [1066, 371] on button "Book" at bounding box center [1055, 369] width 49 height 23
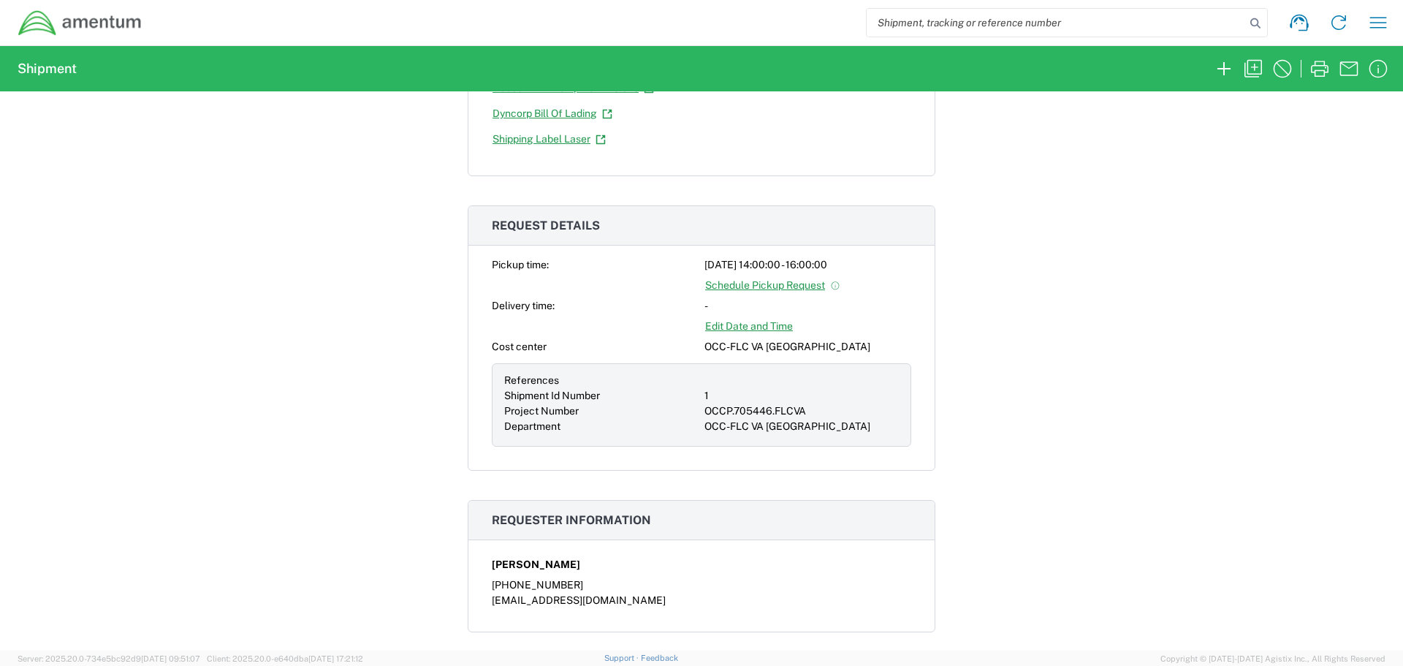
scroll to position [365, 0]
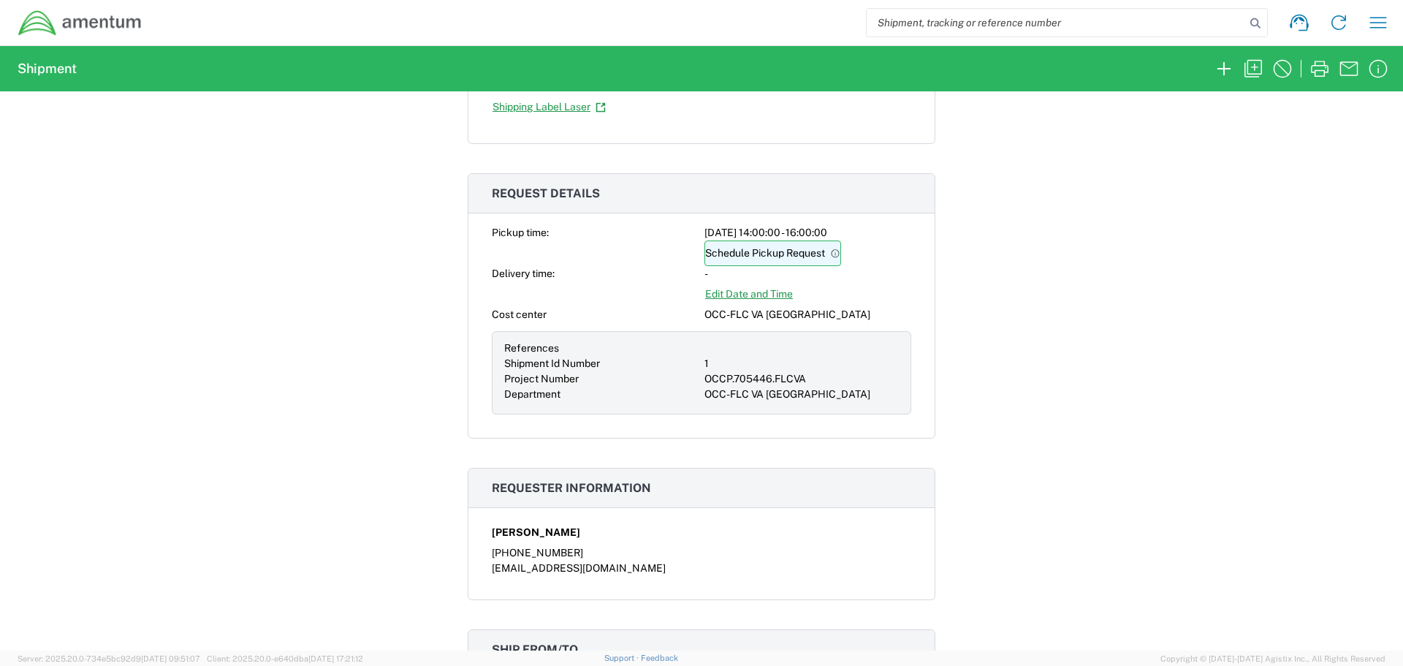
click at [792, 249] on link "Schedule Pickup Request" at bounding box center [773, 253] width 137 height 26
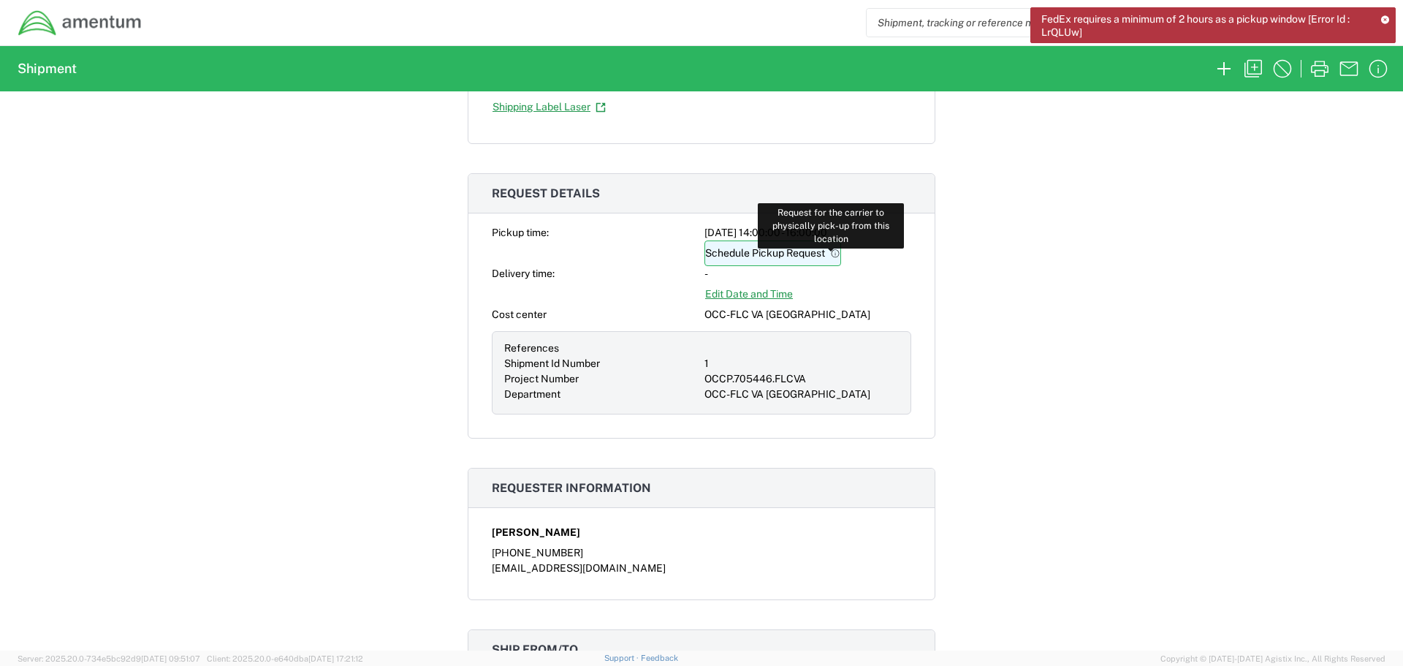
click at [832, 250] on icon at bounding box center [835, 254] width 10 height 10
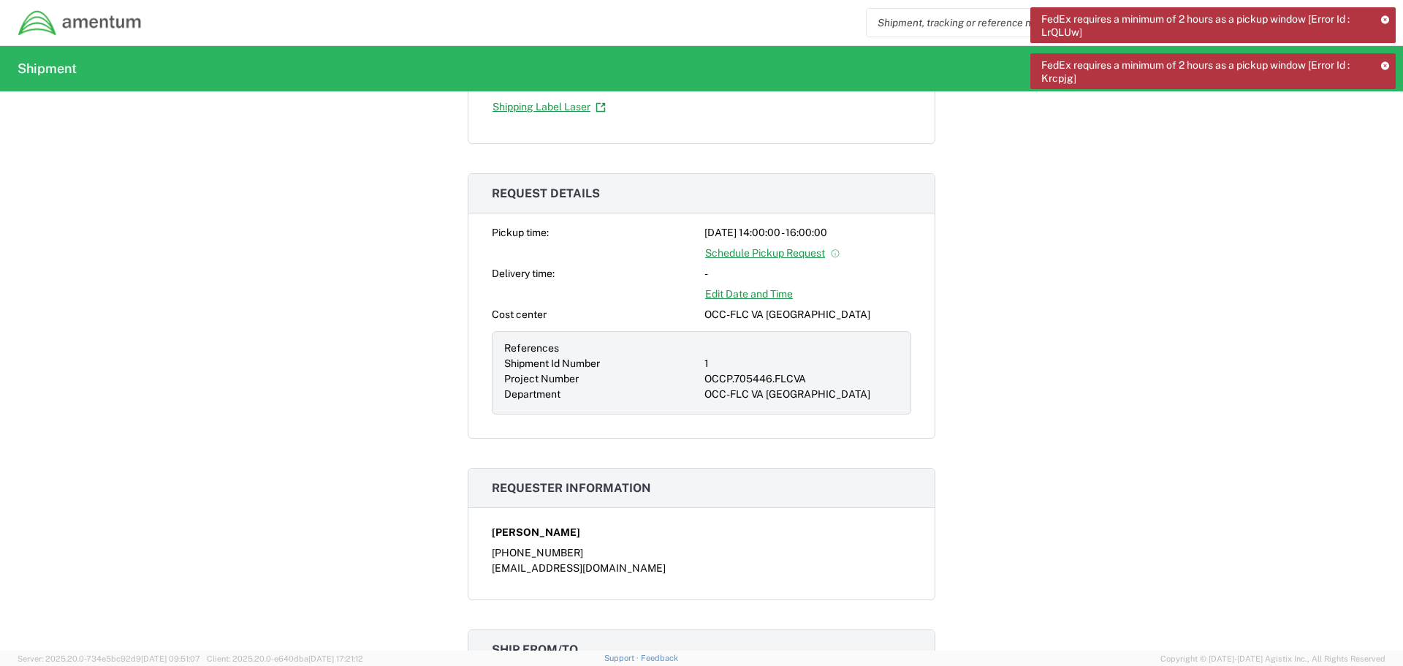
click at [1388, 62] on icon at bounding box center [1386, 65] width 10 height 8
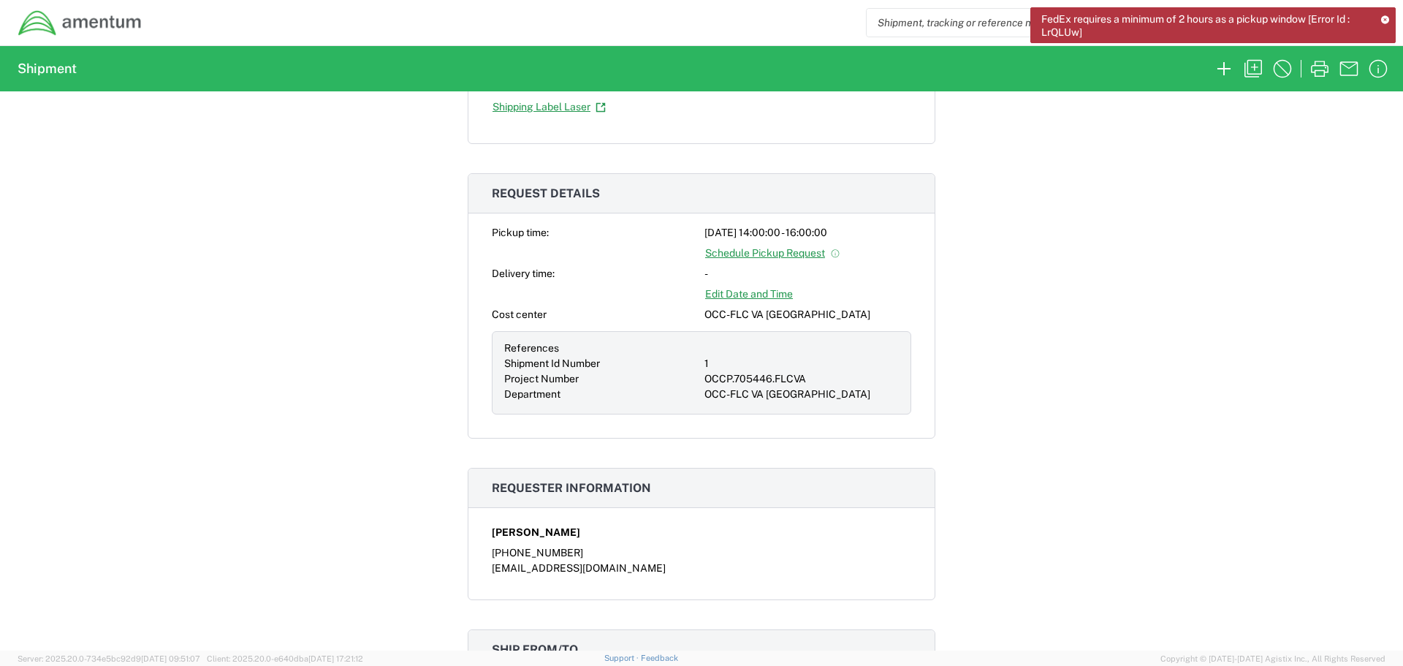
click at [1383, 21] on icon at bounding box center [1386, 19] width 10 height 8
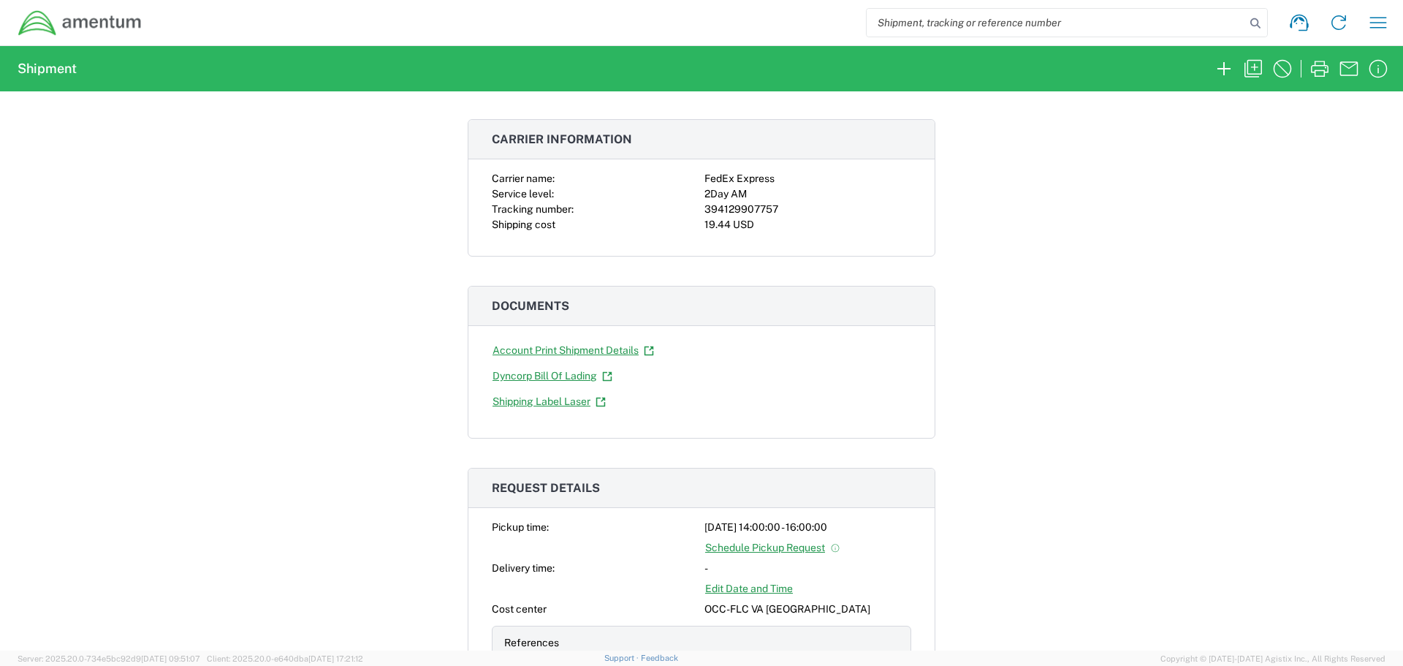
scroll to position [0, 0]
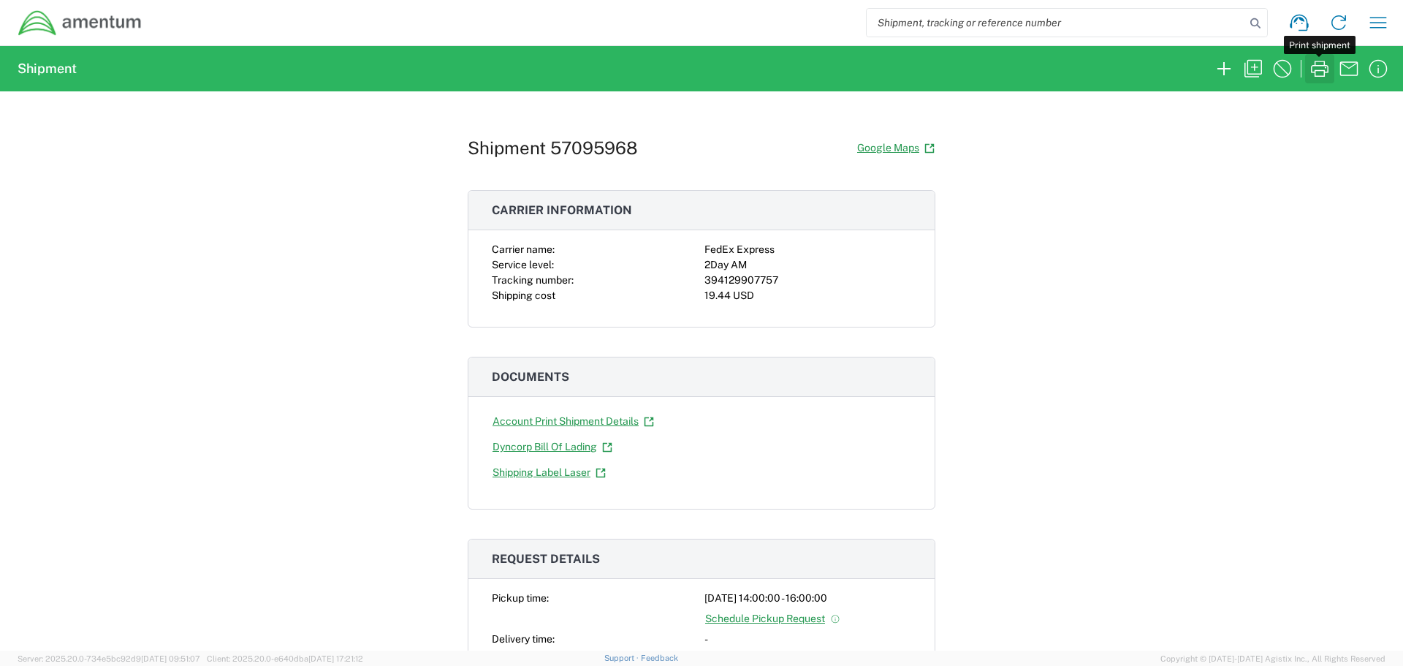
click at [1323, 62] on icon "button" at bounding box center [1319, 68] width 23 height 23
click at [1380, 70] on icon "button" at bounding box center [1378, 68] width 23 height 23
